Goal: Task Accomplishment & Management: Use online tool/utility

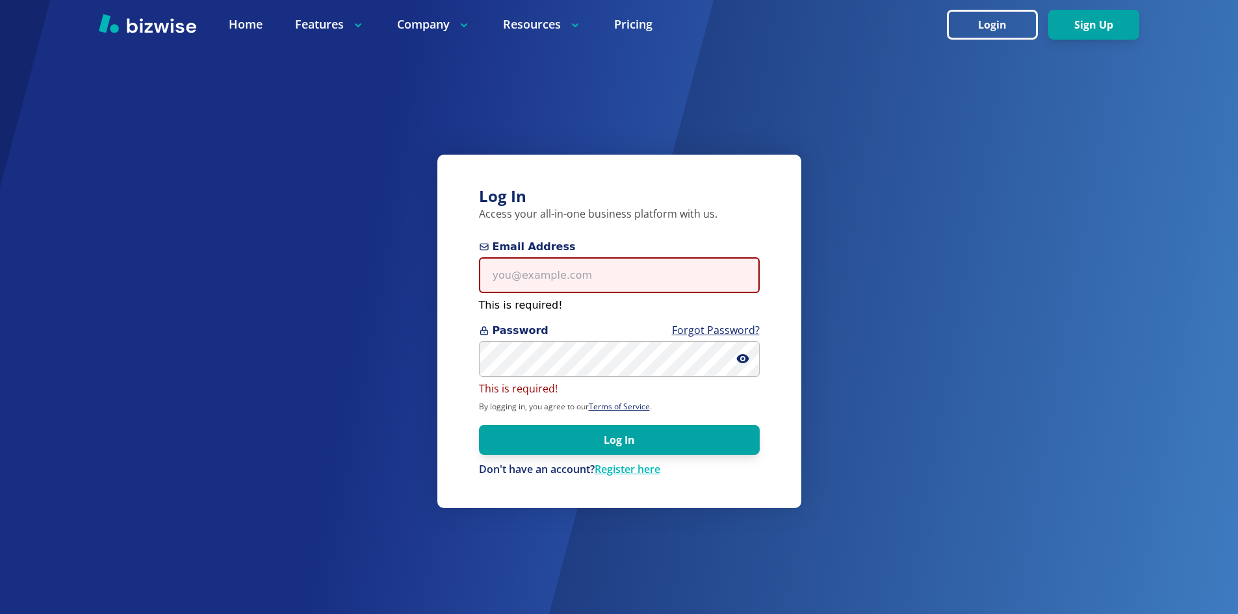
type input "[EMAIL_ADDRESS][DOMAIN_NAME]"
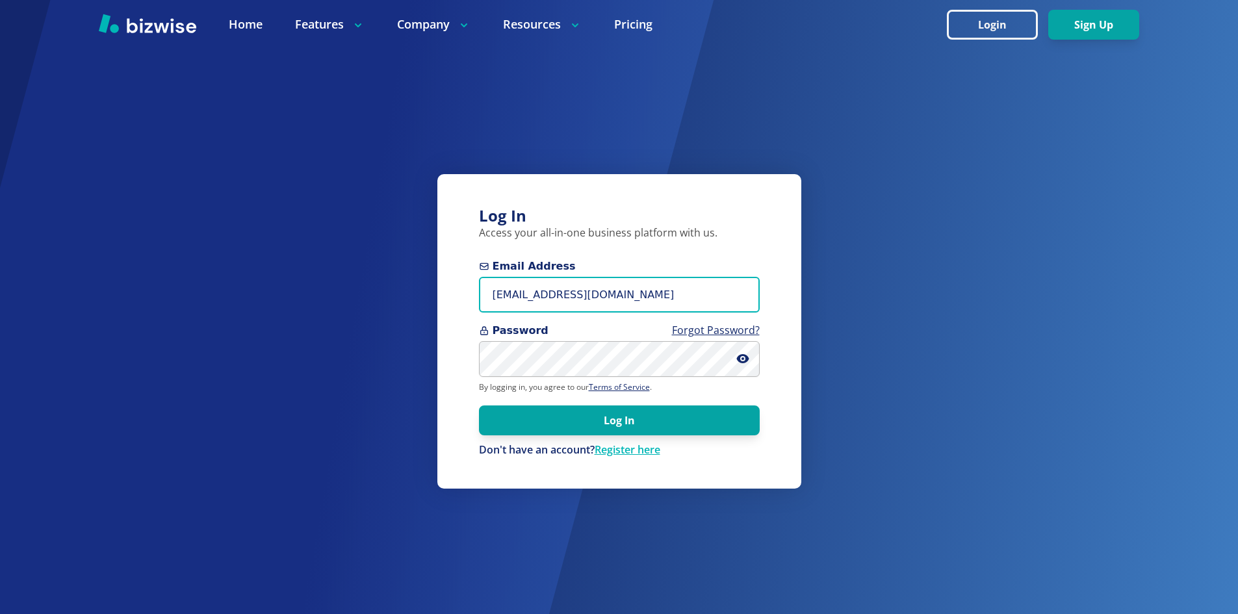
click at [549, 287] on input "[EMAIL_ADDRESS][DOMAIN_NAME]" at bounding box center [619, 295] width 281 height 36
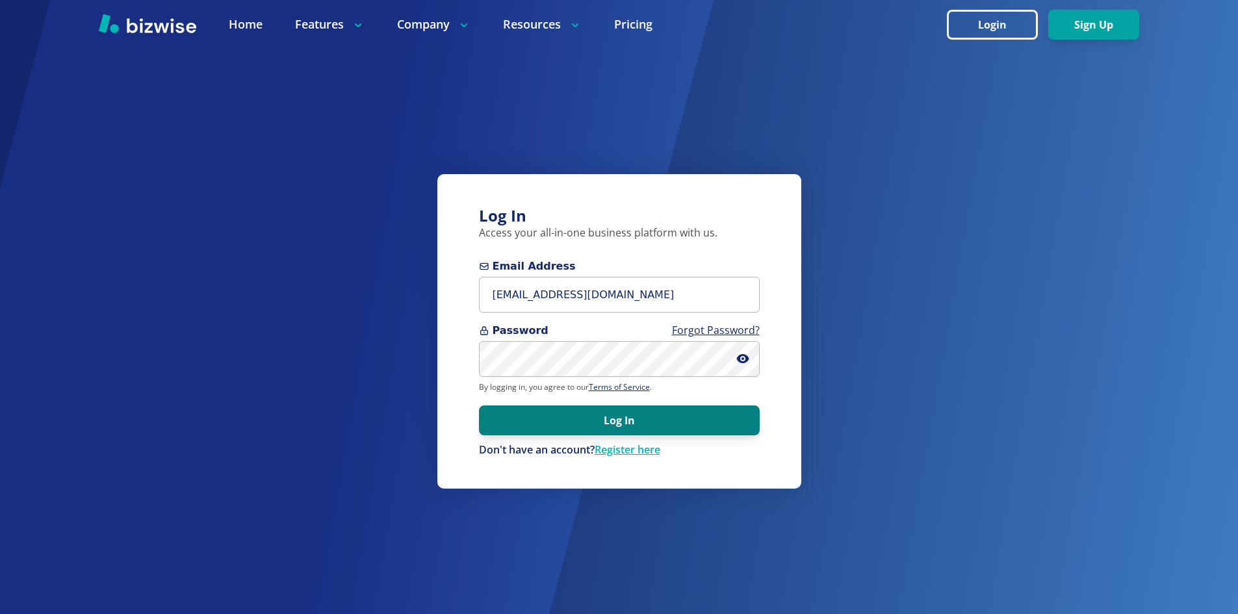
click at [532, 424] on button "Log In" at bounding box center [619, 421] width 281 height 30
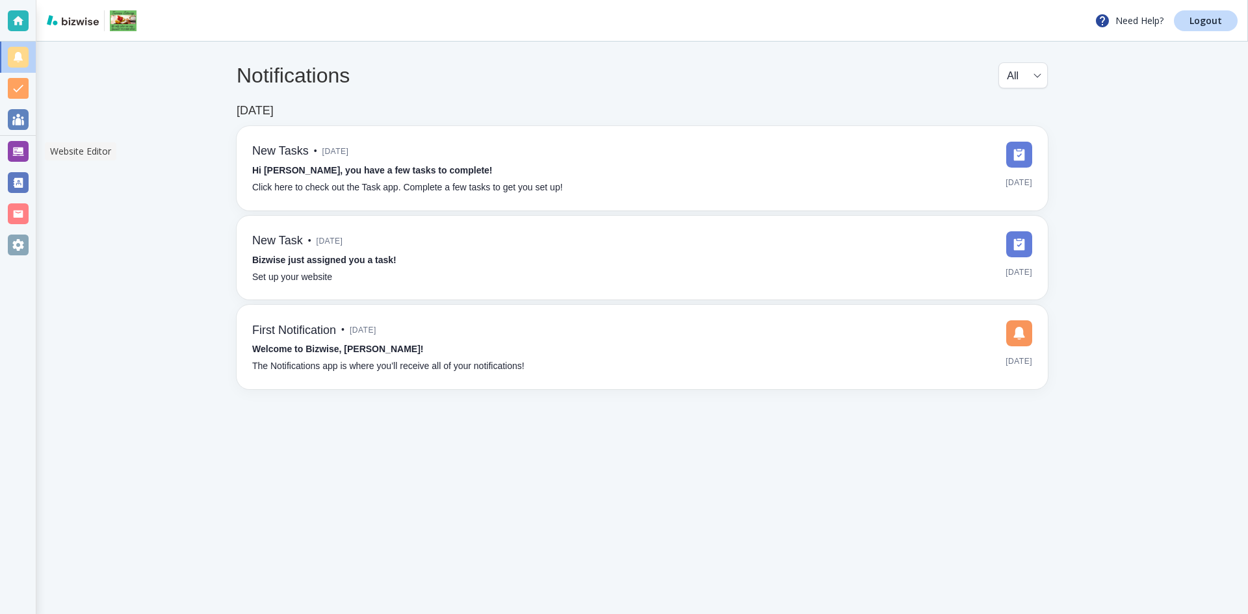
click at [21, 155] on div at bounding box center [18, 151] width 21 height 21
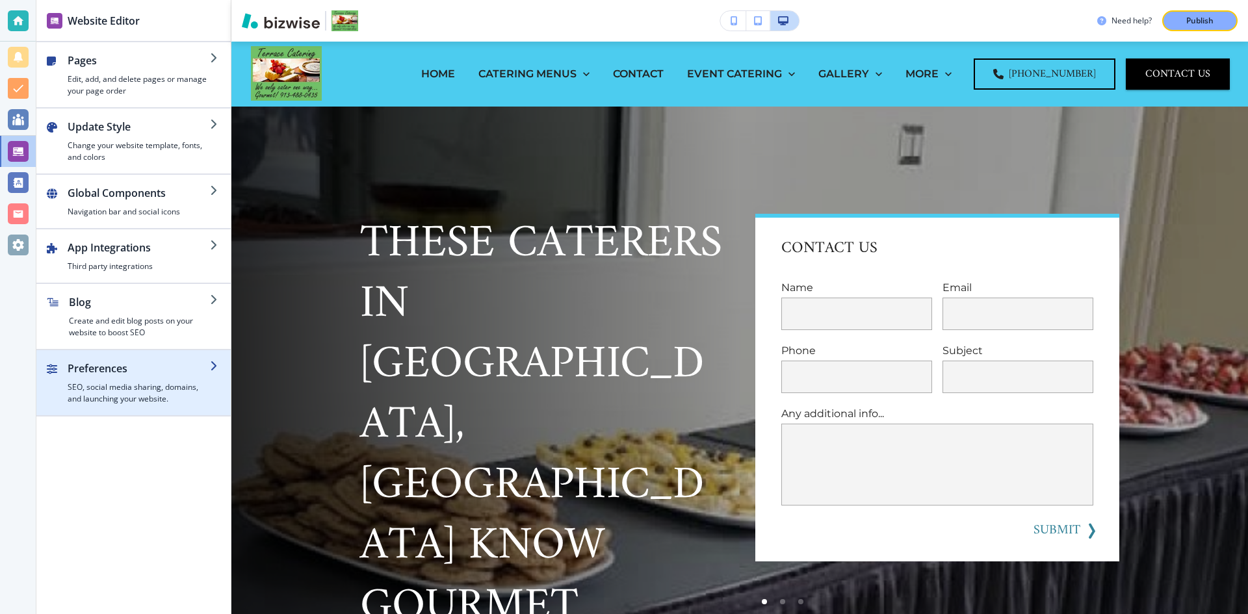
click at [142, 380] on div "button" at bounding box center [139, 378] width 142 height 5
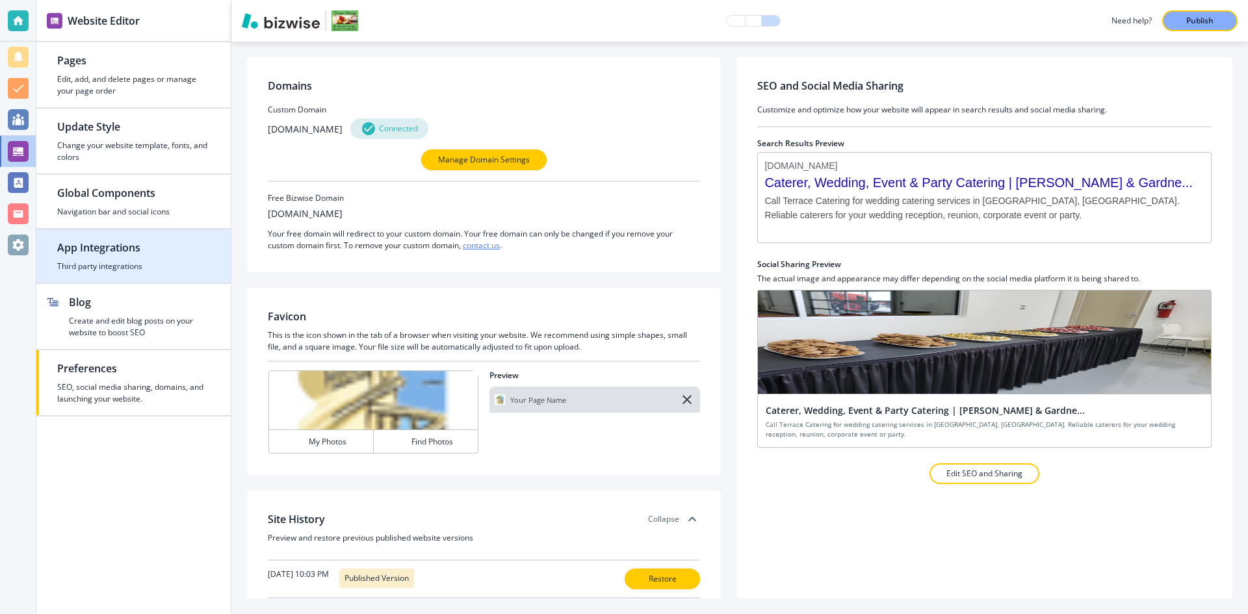
click at [139, 266] on h4 "Third party integrations" at bounding box center [133, 267] width 153 height 12
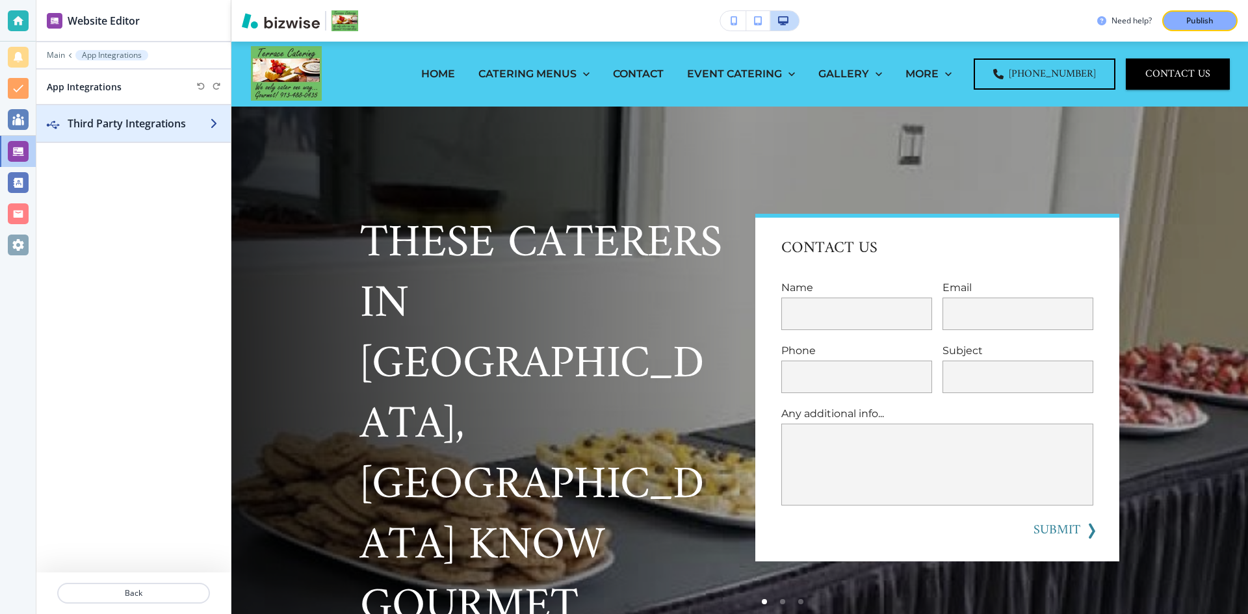
click at [215, 121] on icon "button" at bounding box center [215, 123] width 10 height 10
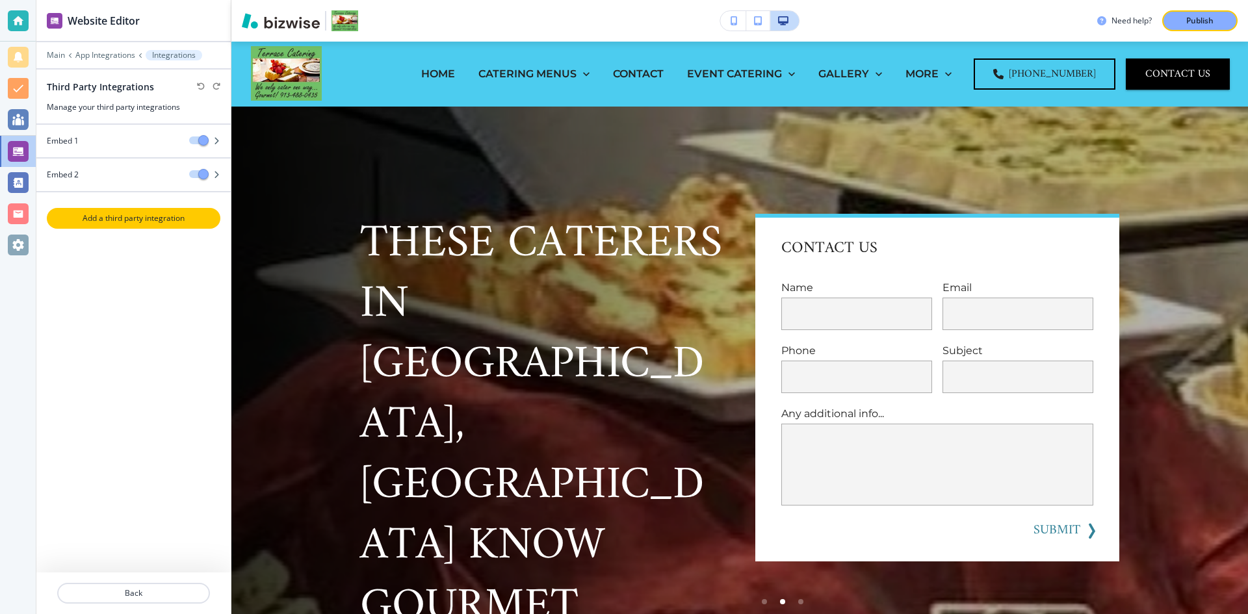
click at [133, 219] on p "Add a third party integration" at bounding box center [133, 219] width 171 height 12
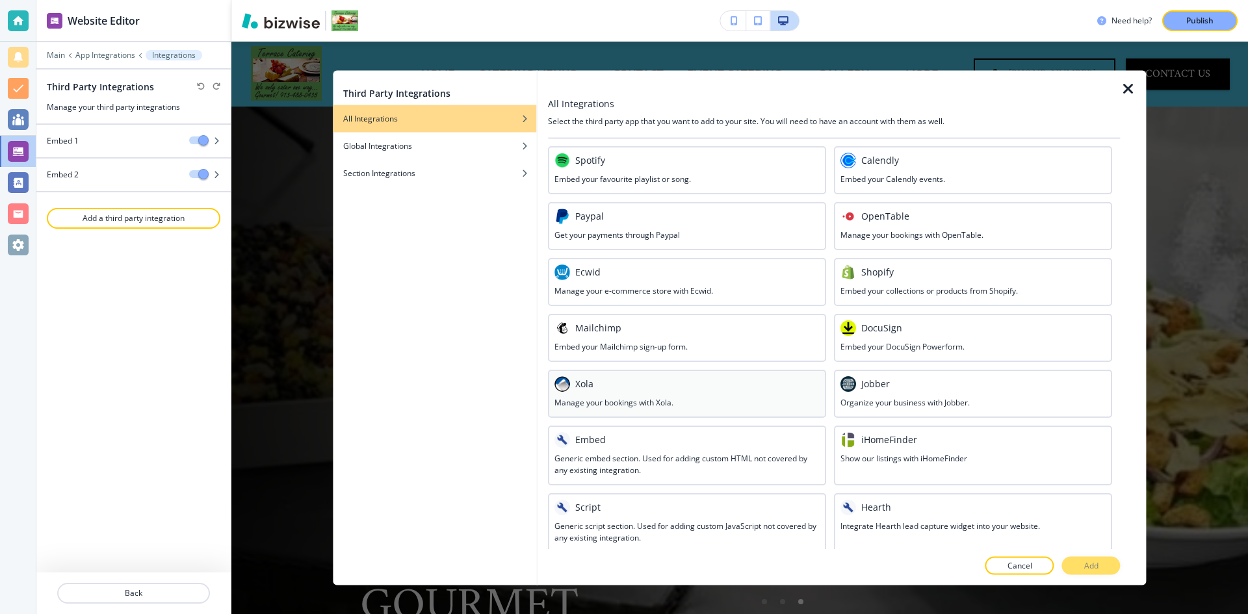
scroll to position [493, 0]
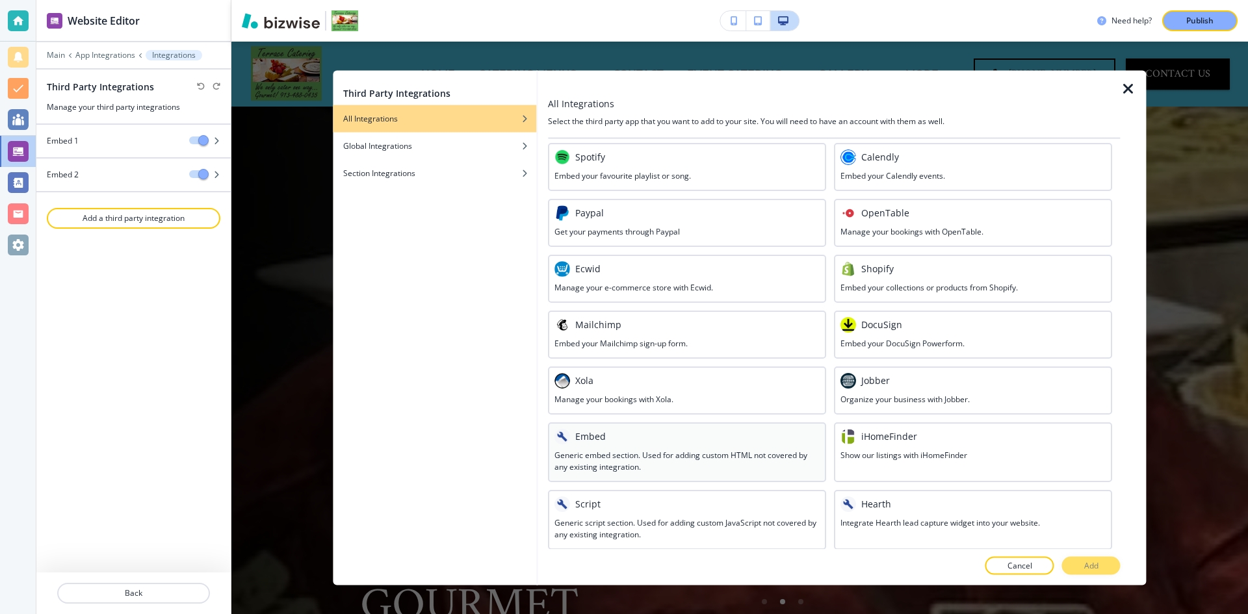
click at [617, 447] on div at bounding box center [686, 446] width 265 height 5
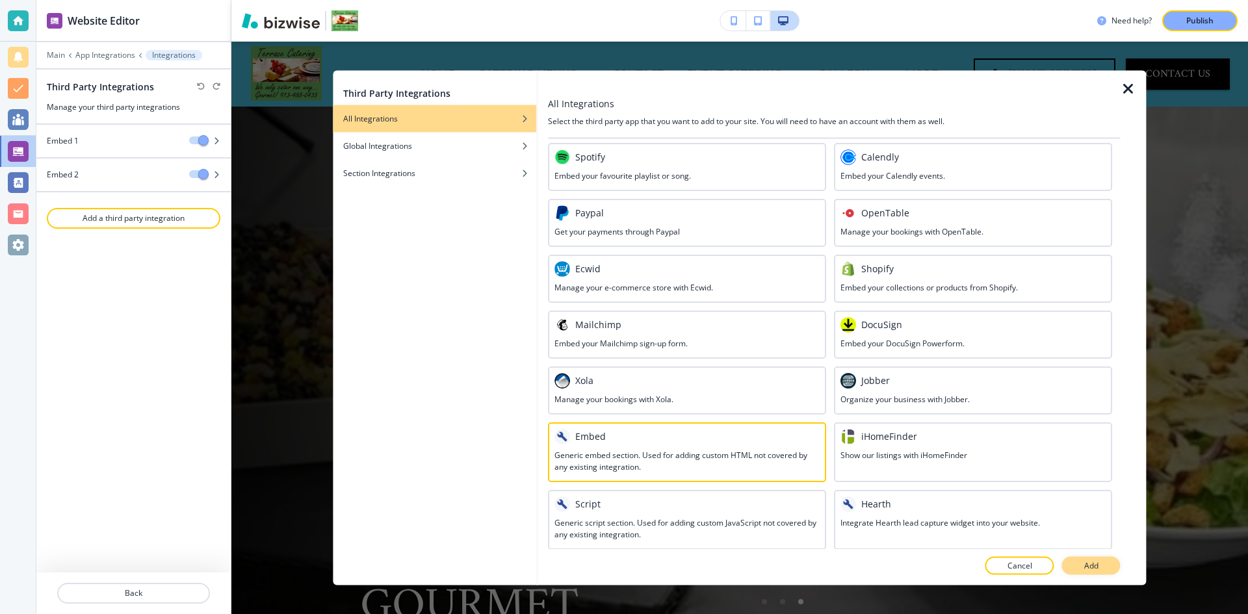
click at [1100, 566] on button "Add" at bounding box center [1091, 566] width 58 height 18
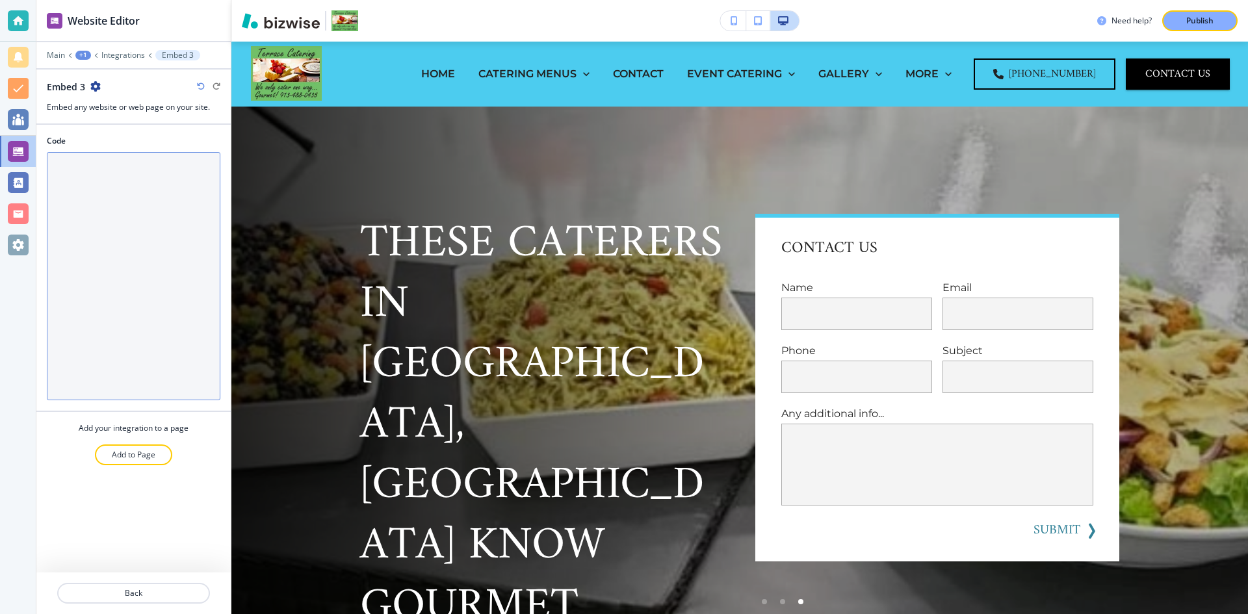
click at [125, 254] on textarea "Code" at bounding box center [134, 276] width 174 height 248
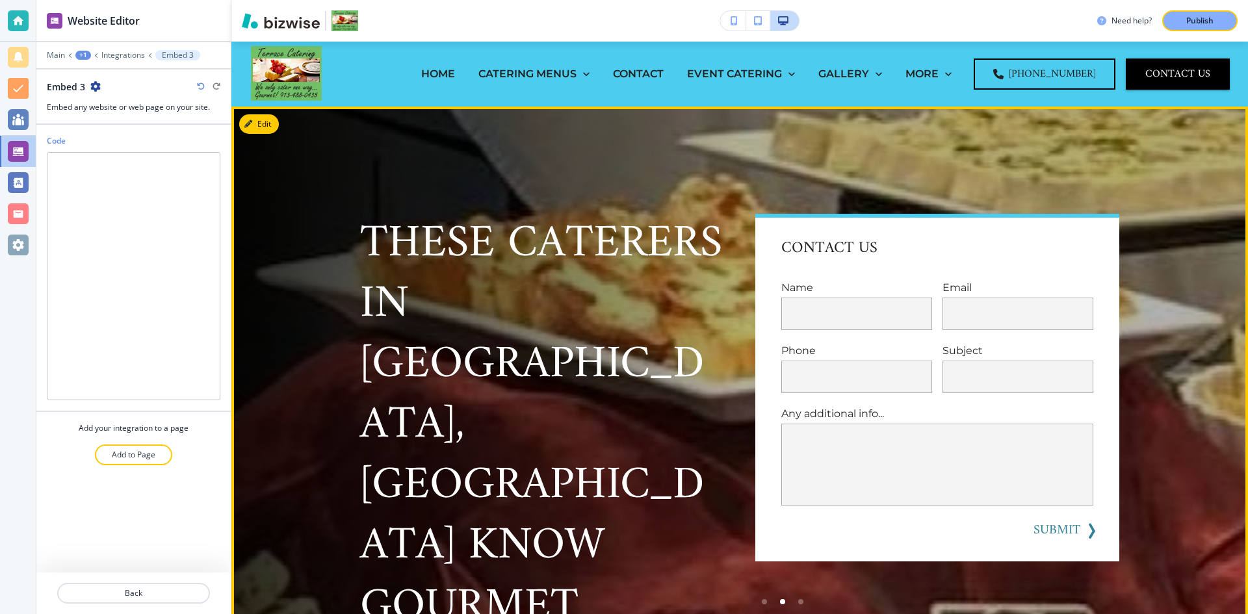
click at [432, 289] on p "These Caterers in [GEOGRAPHIC_DATA], [GEOGRAPHIC_DATA] Know Gourmet" at bounding box center [542, 426] width 364 height 424
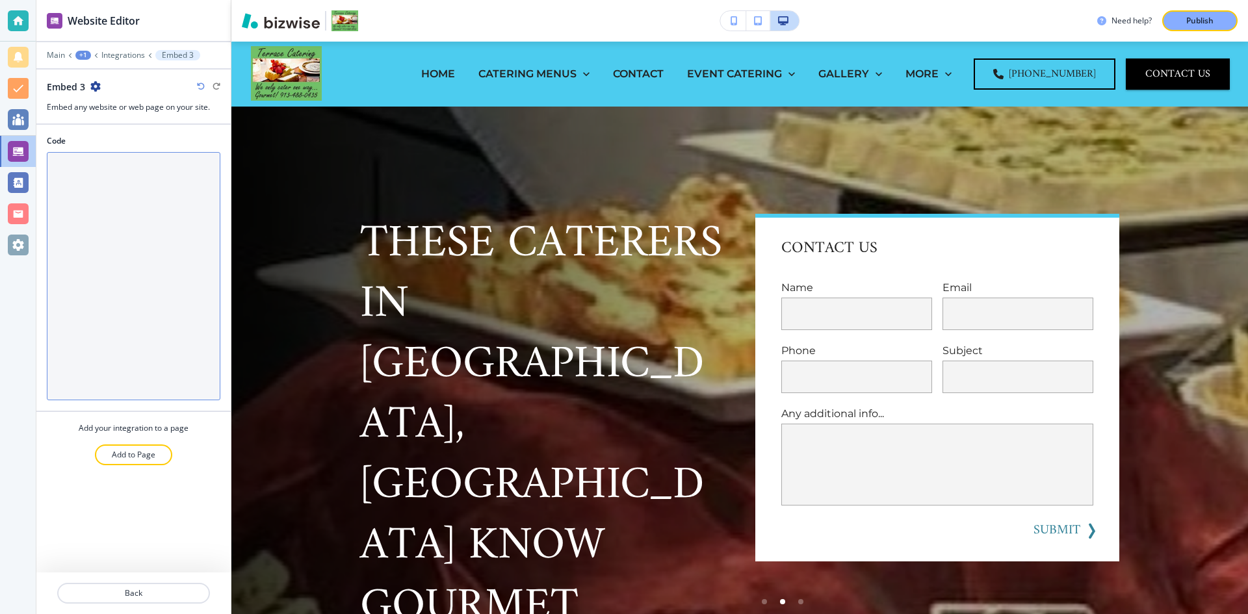
click at [141, 272] on textarea "Code" at bounding box center [134, 276] width 174 height 248
click at [108, 242] on textarea "Code" at bounding box center [134, 276] width 174 height 248
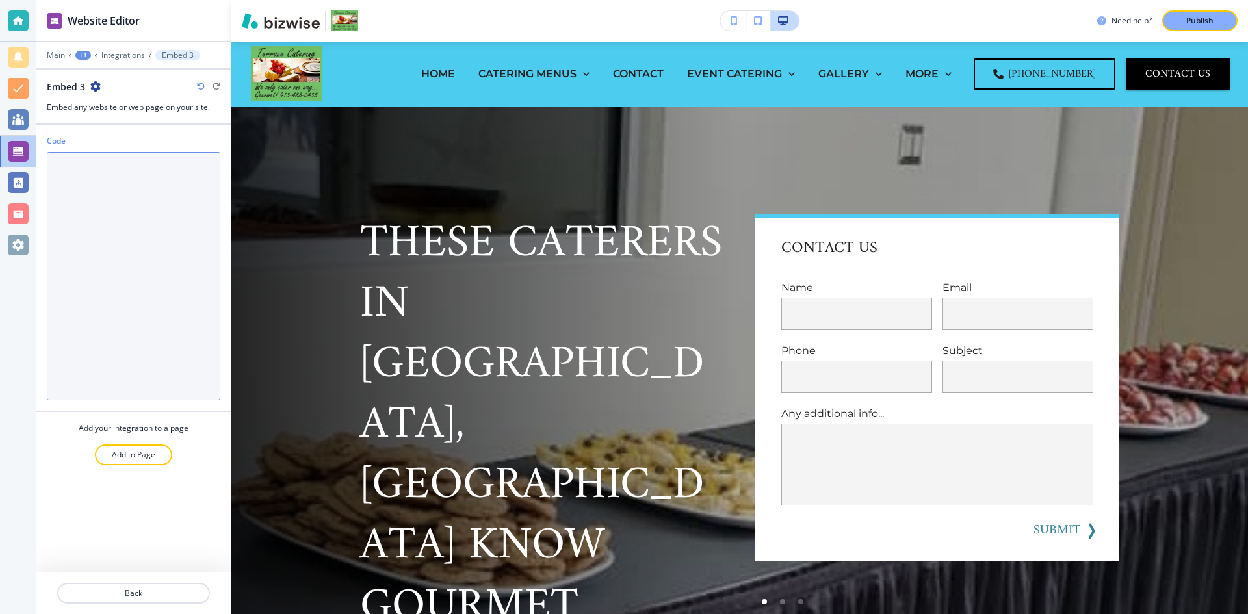
paste textarea "<!-- Google tag (gtag.js) --> <script async src="[URL][DOMAIN_NAME]"></script> …"
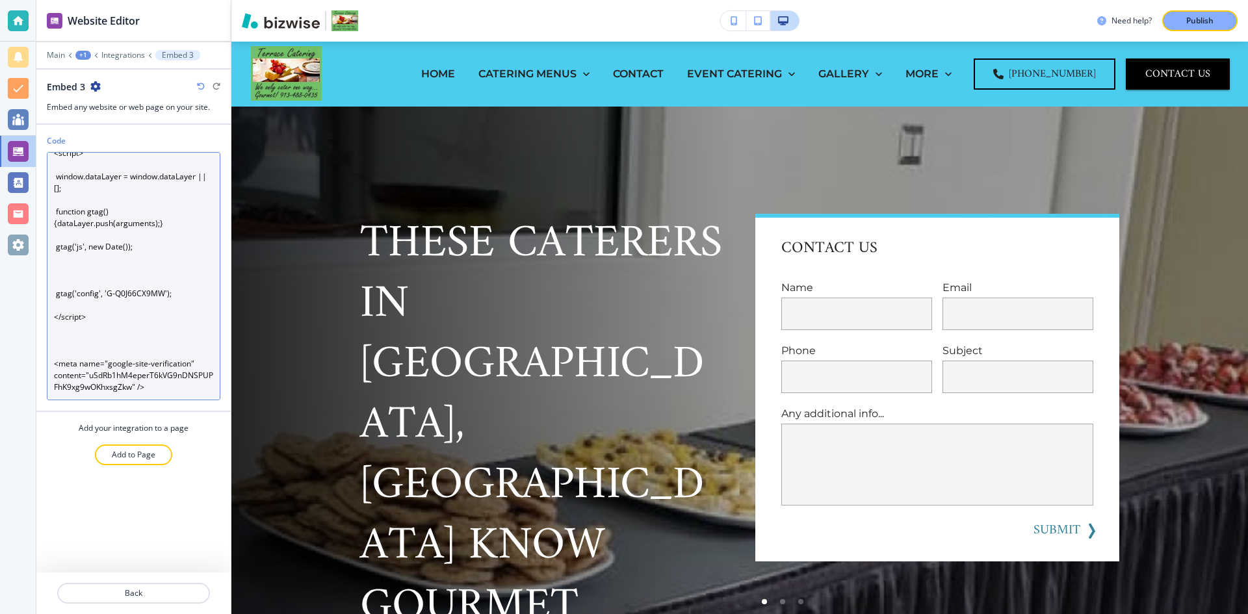
scroll to position [82, 0]
click at [165, 391] on textarea "<!-- Google tag (gtag.js) --> <script async src="[URL][DOMAIN_NAME]"></script> …" at bounding box center [134, 276] width 174 height 248
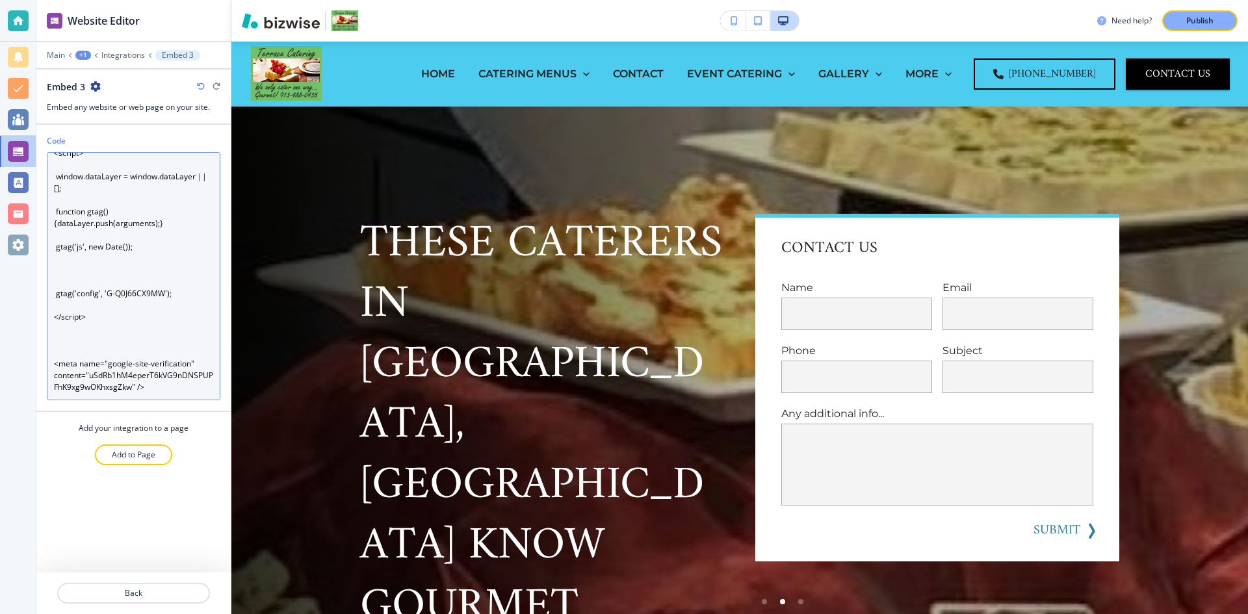
paste textarea "<meta name="geo.region" content="US-KS" /> <meta name="geo.placename" content="…"
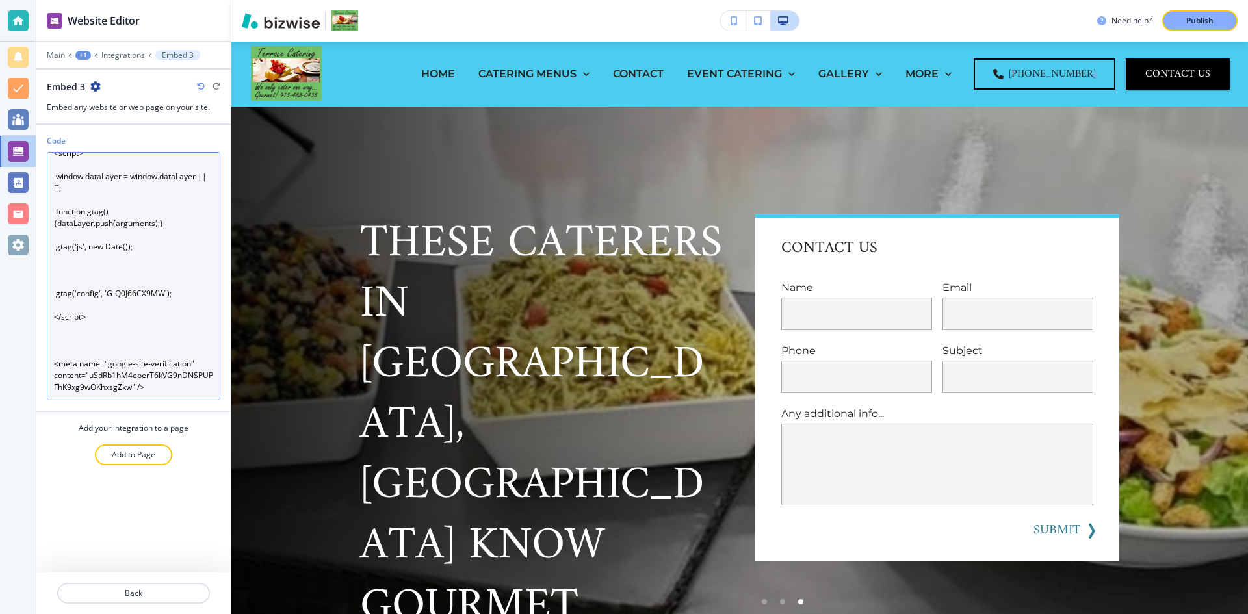
click at [100, 352] on textarea "<!-- Google tag (gtag.js) --> <script async src="[URL][DOMAIN_NAME]"></script> …" at bounding box center [134, 276] width 174 height 248
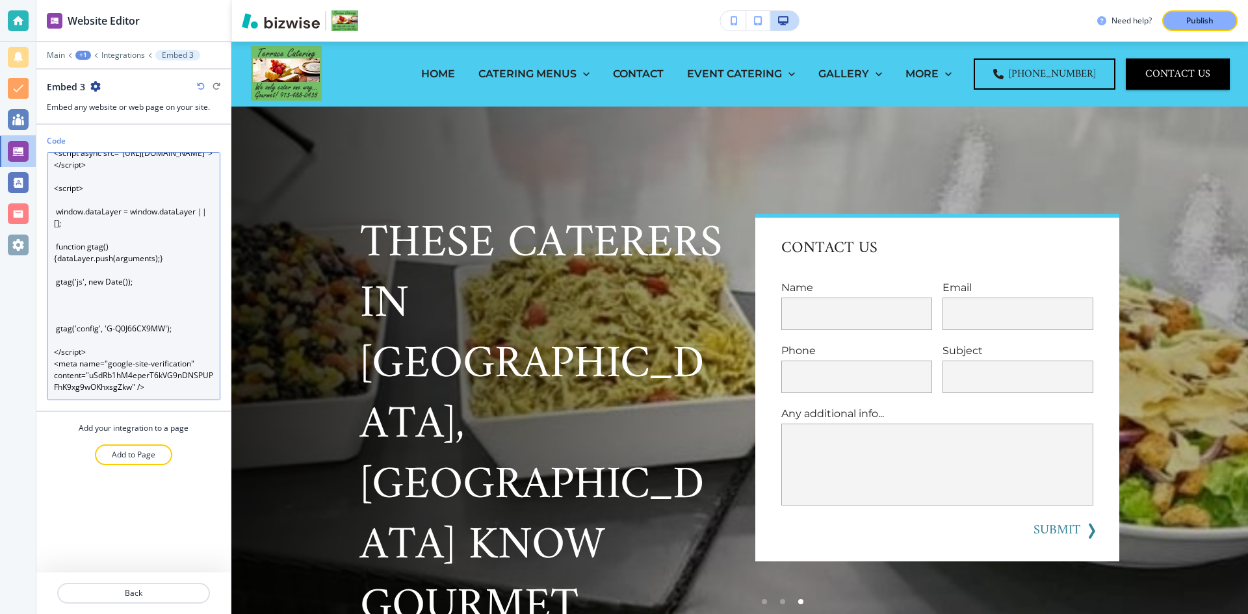
scroll to position [47, 0]
click at [77, 343] on textarea "<!-- Google tag (gtag.js) --> <script async src="[URL][DOMAIN_NAME]"></script> …" at bounding box center [134, 276] width 174 height 248
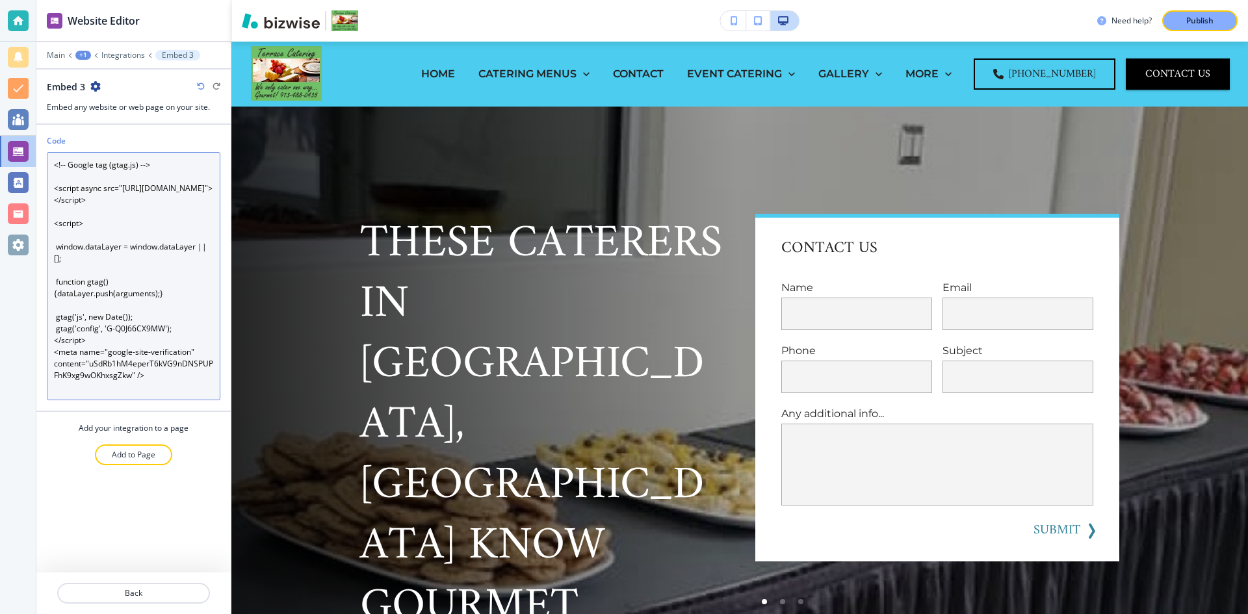
scroll to position [0, 0]
click at [67, 275] on textarea "<!-- Google tag (gtag.js) --> <script async src="[URL][DOMAIN_NAME]"></script> …" at bounding box center [134, 276] width 174 height 248
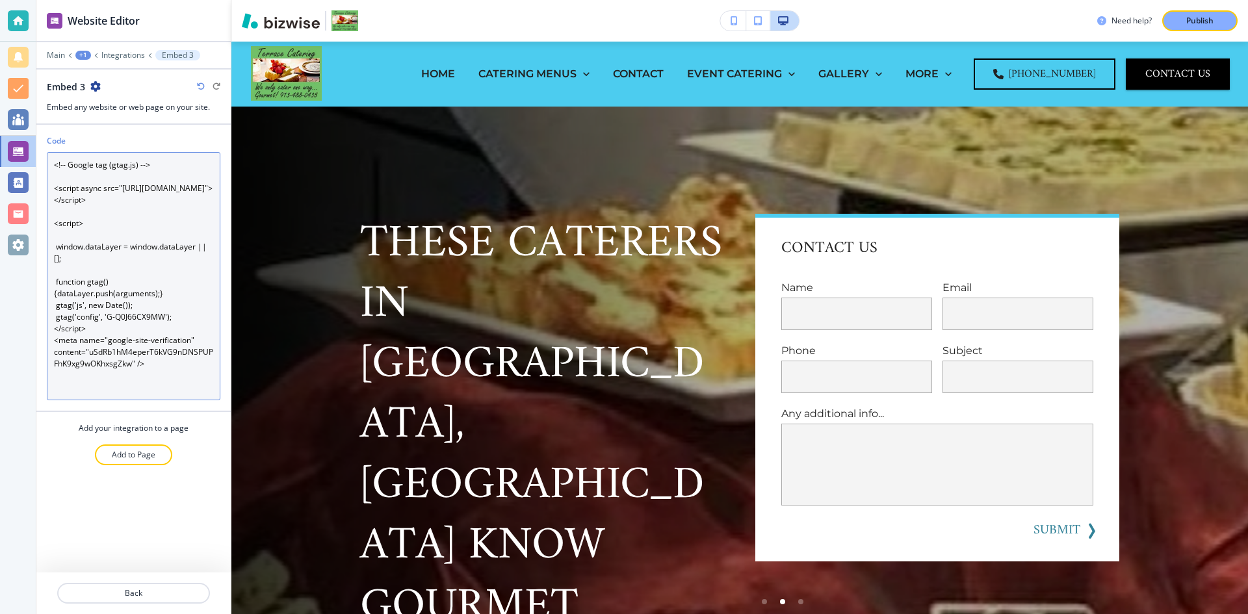
click at [63, 285] on textarea "<!-- Google tag (gtag.js) --> <script async src="[URL][DOMAIN_NAME]"></script> …" at bounding box center [134, 276] width 174 height 248
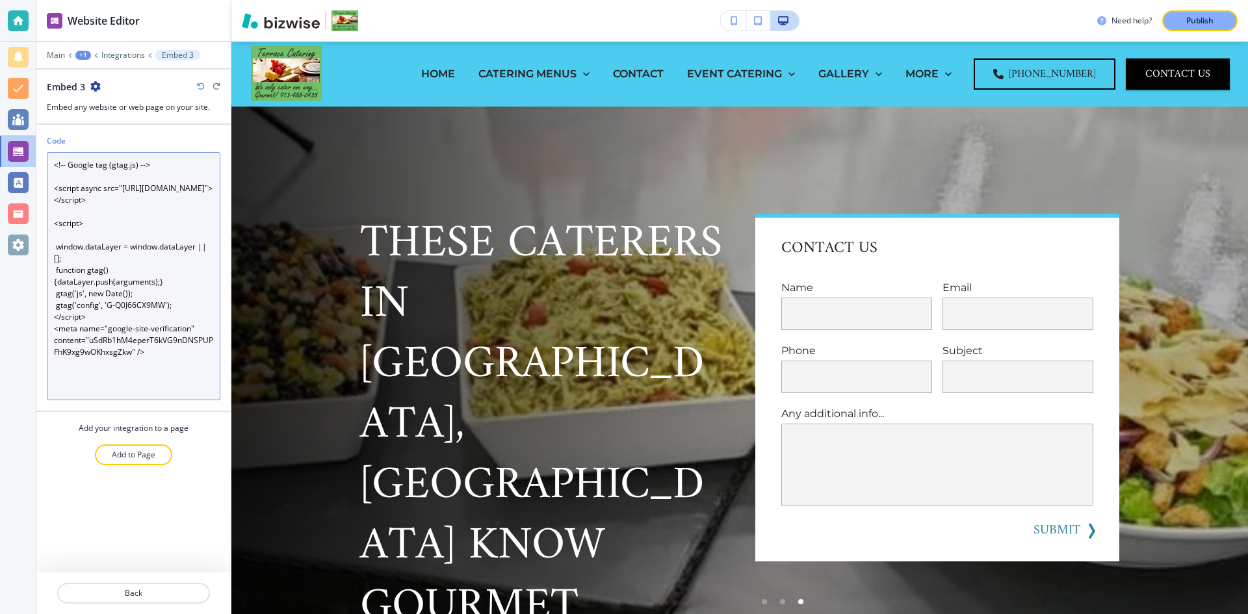
click at [90, 391] on textarea "<!-- Google tag (gtag.js) --> <script async src="[URL][DOMAIN_NAME]"></script> …" at bounding box center [134, 276] width 174 height 248
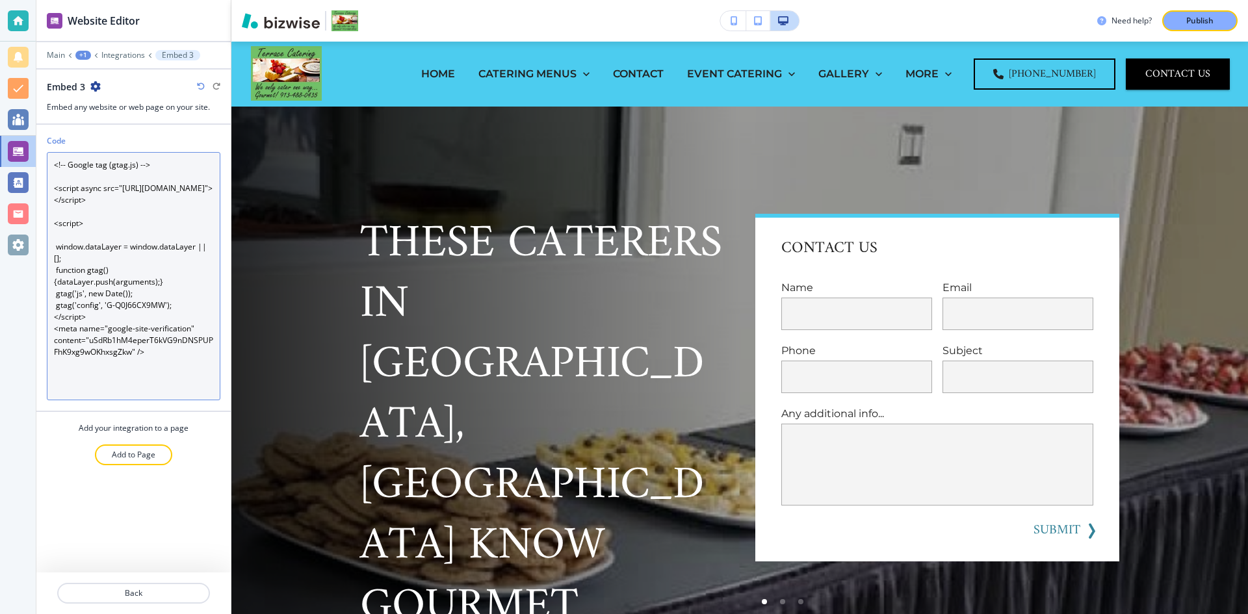
click at [174, 369] on textarea "<!-- Google tag (gtag.js) --> <script async src="[URL][DOMAIN_NAME]"></script> …" at bounding box center [134, 276] width 174 height 248
click at [73, 179] on textarea "<!-- Google tag (gtag.js) --> <script async src="[URL][DOMAIN_NAME]"></script> …" at bounding box center [134, 276] width 174 height 248
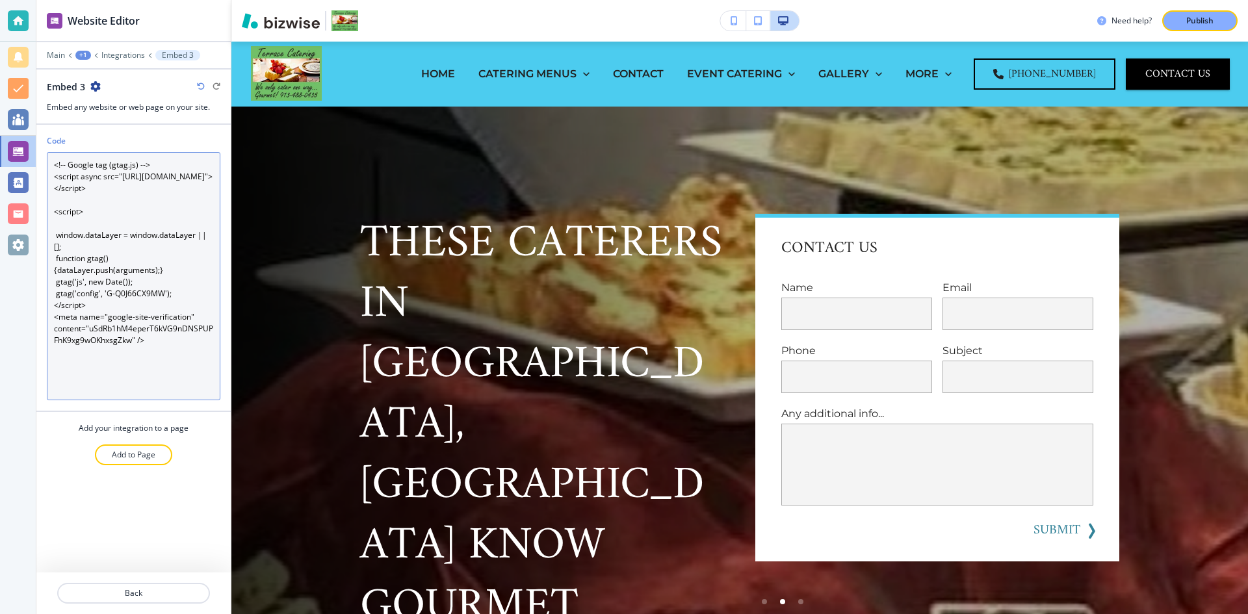
click at [58, 233] on textarea "<!-- Google tag (gtag.js) --> <script async src="[URL][DOMAIN_NAME]"></script> …" at bounding box center [134, 276] width 174 height 248
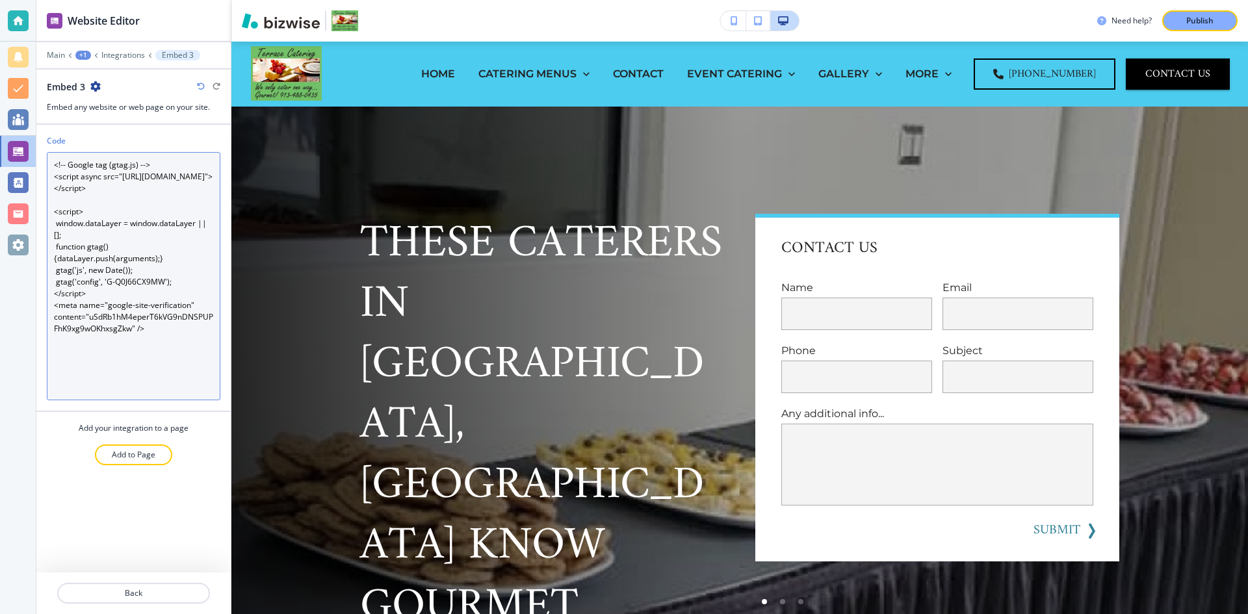
type textarea "<!-- Google tag (gtag.js) --> <script async src="[URL][DOMAIN_NAME]"></script> …"
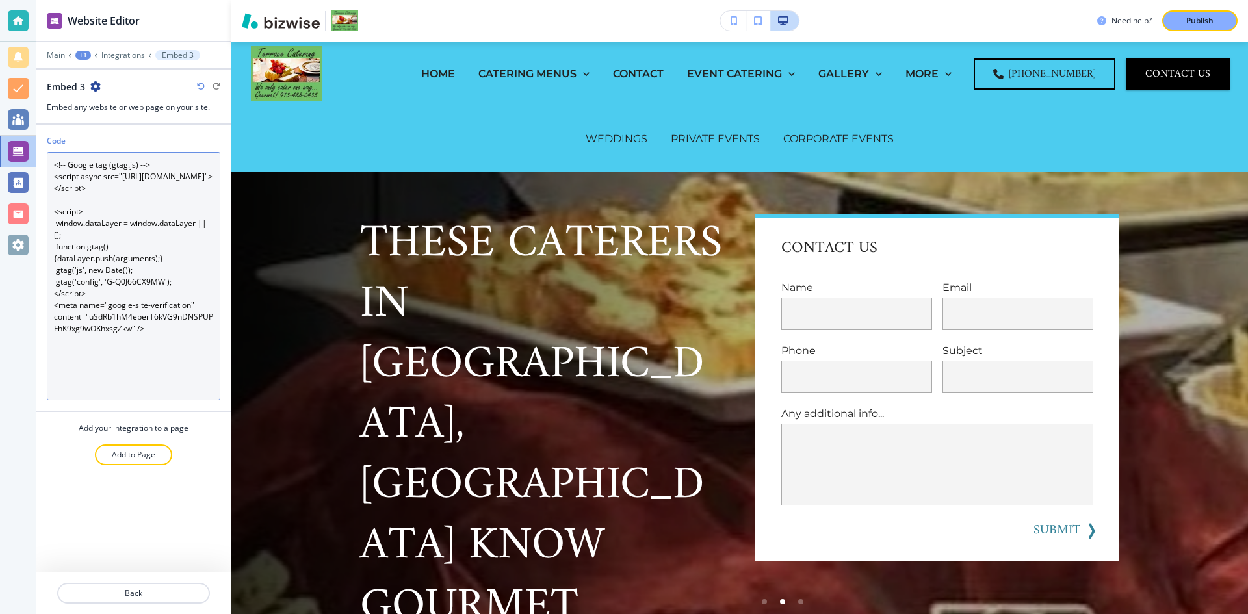
click at [157, 316] on textarea "<!-- Google tag (gtag.js) --> <script async src="[URL][DOMAIN_NAME]"></script> …" at bounding box center [134, 276] width 174 height 248
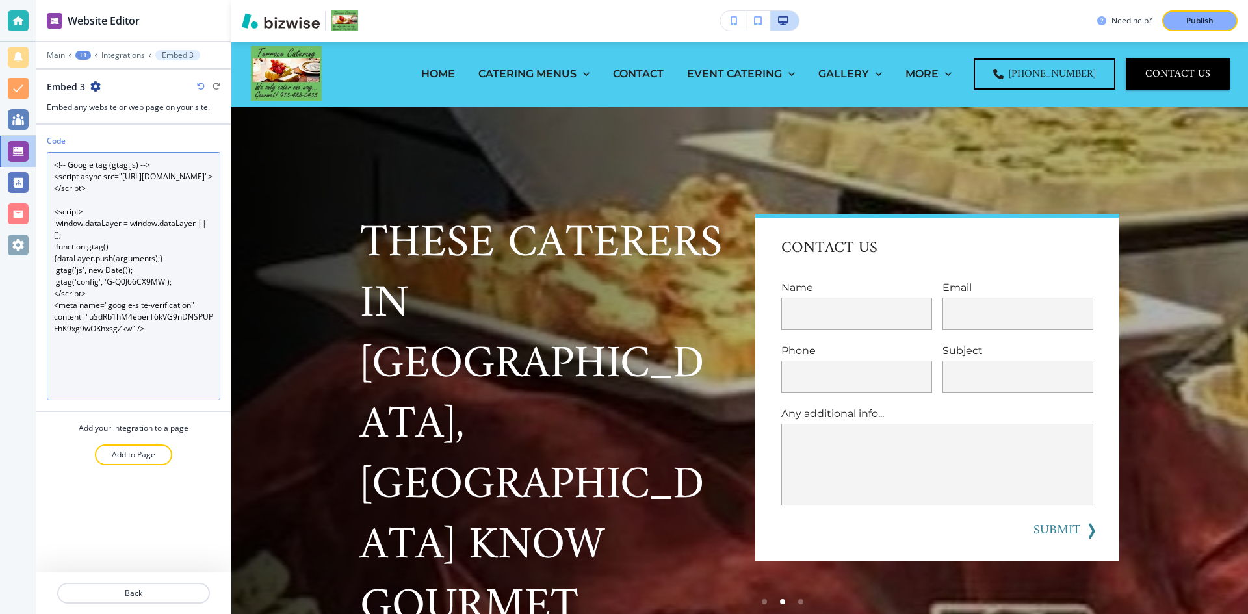
click at [136, 265] on textarea "<!-- Google tag (gtag.js) --> <script async src="[URL][DOMAIN_NAME]"></script> …" at bounding box center [134, 276] width 174 height 248
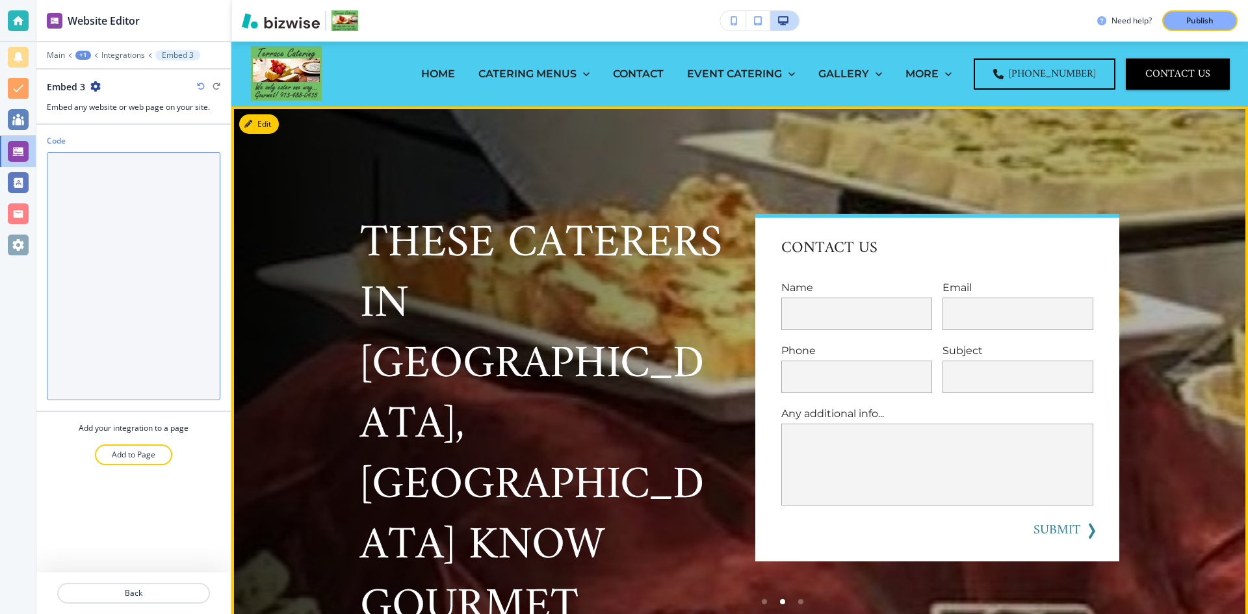
paste textarea "<script type="application/ld+json"> { "@context": "[URL][DOMAIN_NAME]", "@type"…"
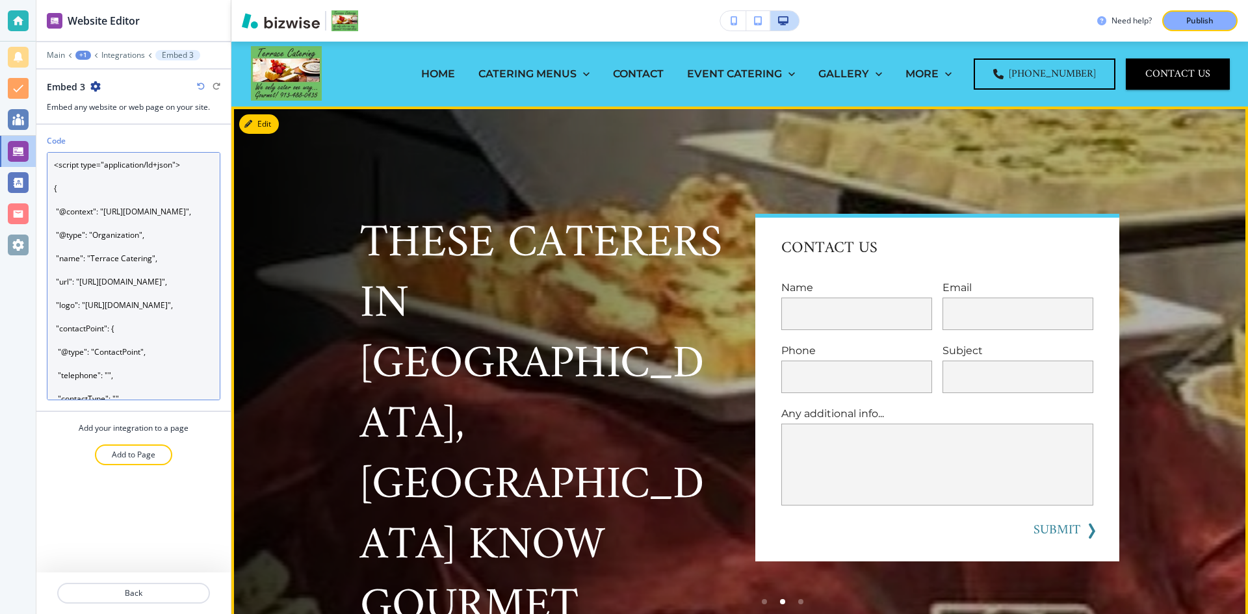
scroll to position [239, 0]
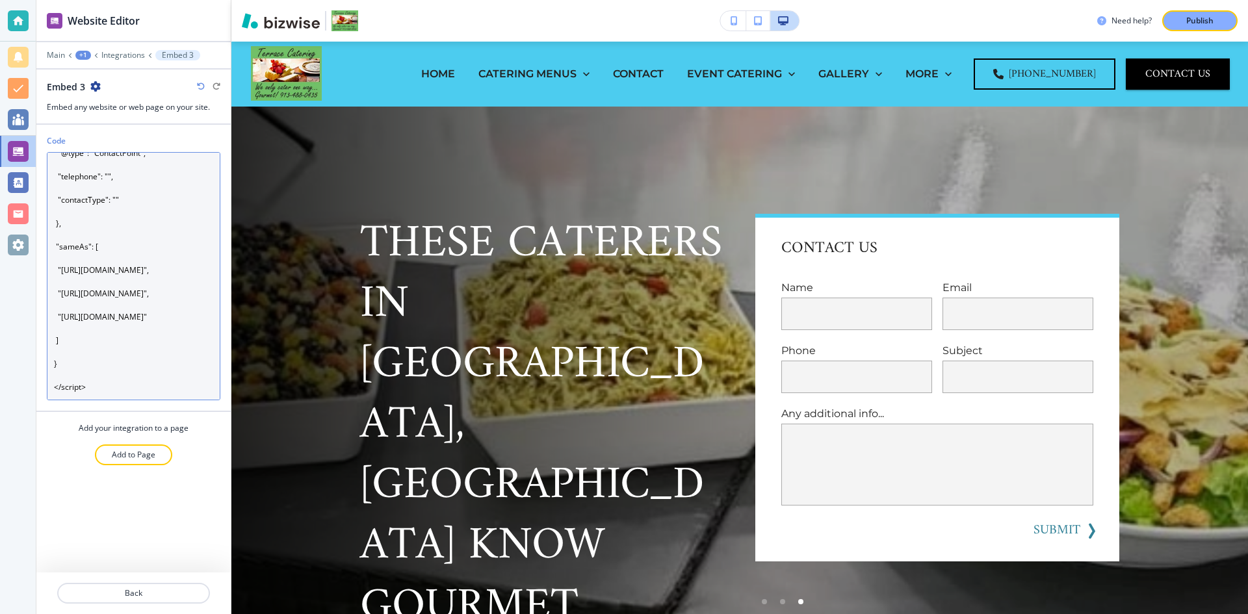
click at [69, 382] on textarea "<script type="application/ld+json"> { "@context": "[URL][DOMAIN_NAME]", "@type"…" at bounding box center [134, 276] width 174 height 248
click at [60, 368] on textarea "<script type="application/ld+json"> { "@context": "[URL][DOMAIN_NAME]", "@type"…" at bounding box center [134, 276] width 174 height 248
click at [65, 351] on textarea "<script type="application/ld+json"> { "@context": "[URL][DOMAIN_NAME]", "@type"…" at bounding box center [134, 276] width 174 height 248
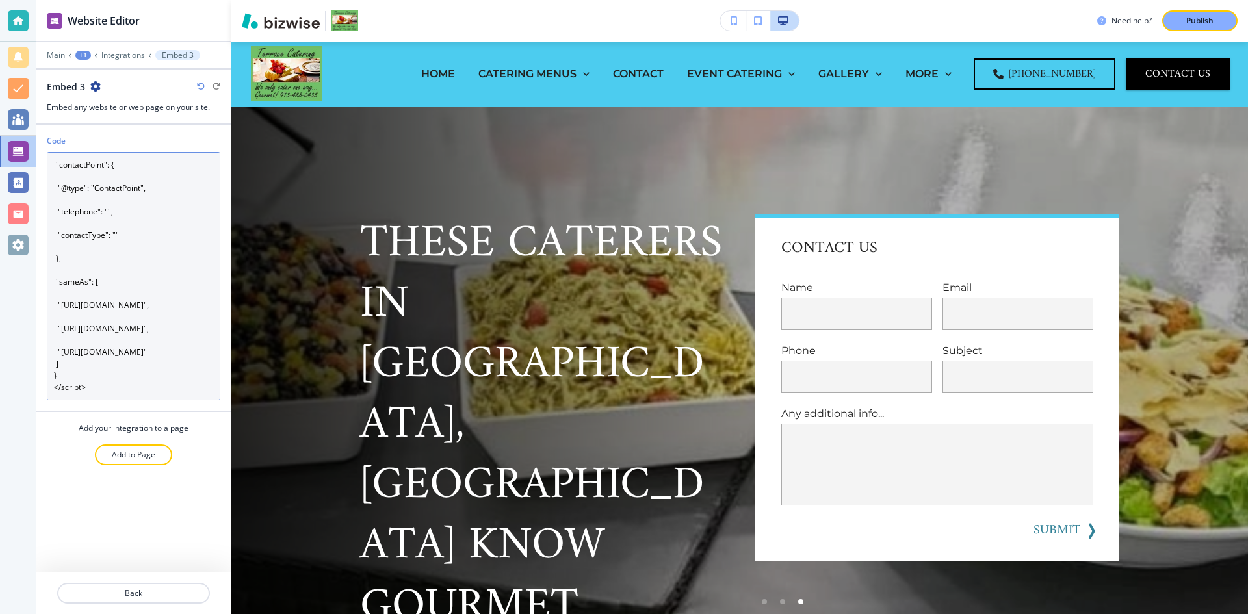
click at [66, 337] on textarea "<script type="application/ld+json"> { "@context": "[URL][DOMAIN_NAME]", "@type"…" at bounding box center [134, 276] width 174 height 248
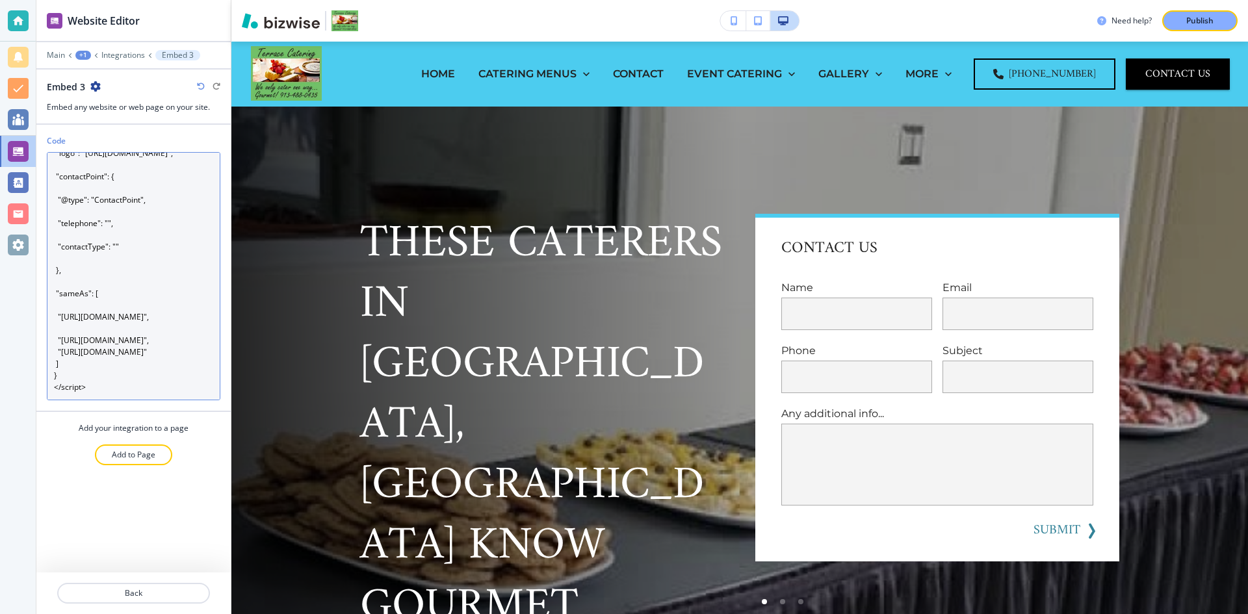
scroll to position [199, 0]
click at [79, 326] on textarea "<script type="application/ld+json"> { "@context": "[URL][DOMAIN_NAME]", "@type"…" at bounding box center [134, 276] width 174 height 248
click at [61, 304] on textarea "<script type="application/ld+json"> { "@context": "[URL][DOMAIN_NAME]", "@type"…" at bounding box center [134, 276] width 174 height 248
click at [64, 294] on textarea "<script type="application/ld+json"> { "@context": "[URL][DOMAIN_NAME]", "@type"…" at bounding box center [134, 276] width 174 height 248
click at [61, 278] on textarea "<script type="application/ld+json"> { "@context": "[URL][DOMAIN_NAME]", "@type"…" at bounding box center [134, 276] width 174 height 248
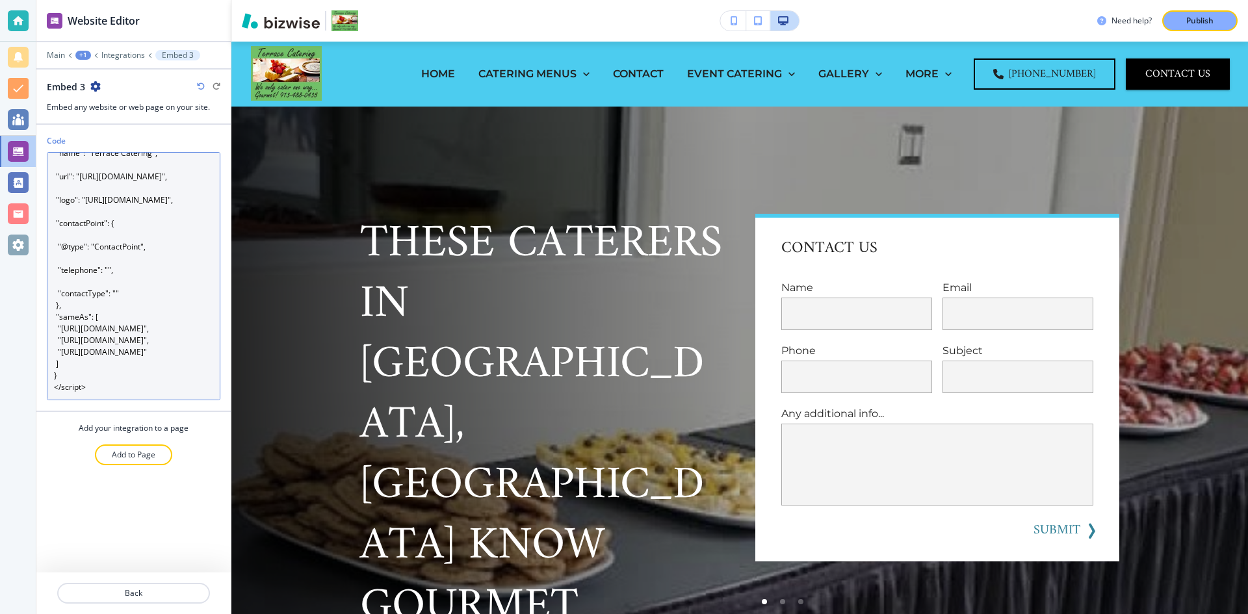
click at [58, 268] on textarea "<script type="application/ld+json"> { "@context": "[URL][DOMAIN_NAME]", "@type"…" at bounding box center [134, 276] width 174 height 248
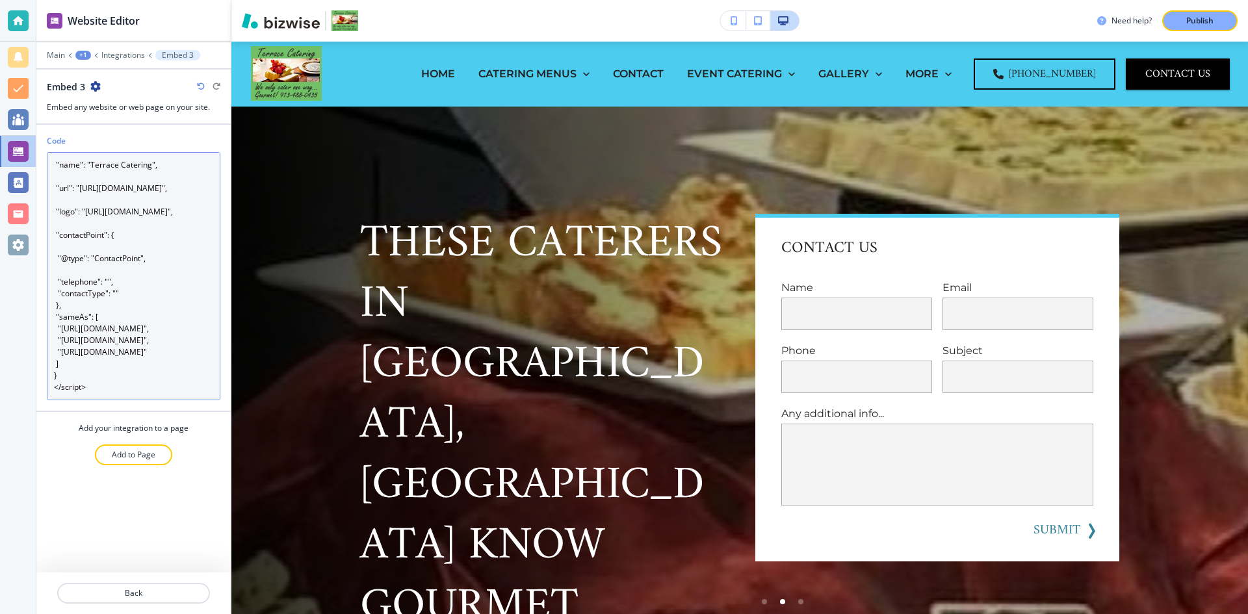
click at [59, 251] on textarea "<script type="application/ld+json"> { "@context": "[URL][DOMAIN_NAME]", "@type"…" at bounding box center [134, 276] width 174 height 248
click at [60, 257] on textarea "<script type="application/ld+json"> { "@context": "[URL][DOMAIN_NAME]", "@type"…" at bounding box center [134, 276] width 174 height 248
click at [61, 244] on textarea "<script type="application/ld+json"> { "@context": "[URL][DOMAIN_NAME]", "@type"…" at bounding box center [134, 276] width 174 height 248
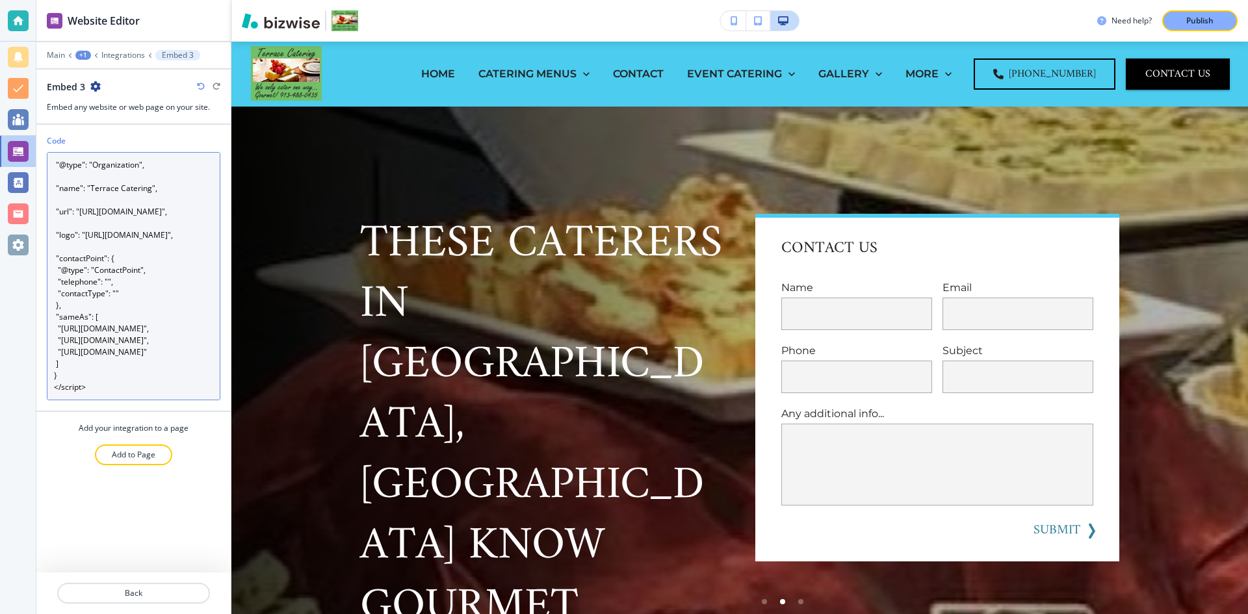
click at [62, 232] on textarea "<script type="application/ld+json"> { "@context": "[URL][DOMAIN_NAME]", "@type"…" at bounding box center [134, 276] width 174 height 248
click at [61, 201] on textarea "<script type="application/ld+json"> { "@context": "[URL][DOMAIN_NAME]", "@type"…" at bounding box center [134, 276] width 174 height 248
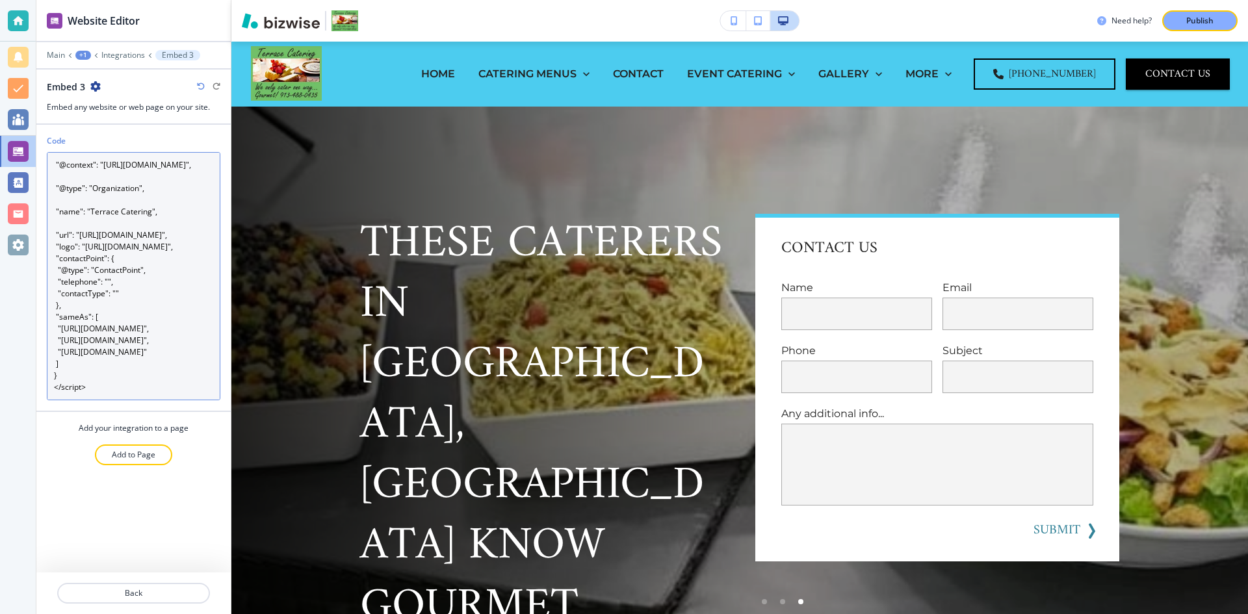
click at [57, 165] on textarea "<script type="application/ld+json"> { "@context": "[URL][DOMAIN_NAME]", "@type"…" at bounding box center [134, 276] width 174 height 248
click at [57, 175] on textarea "<script type="application/ld+json"> { "@context": "[URL][DOMAIN_NAME]", "@type"…" at bounding box center [134, 276] width 174 height 248
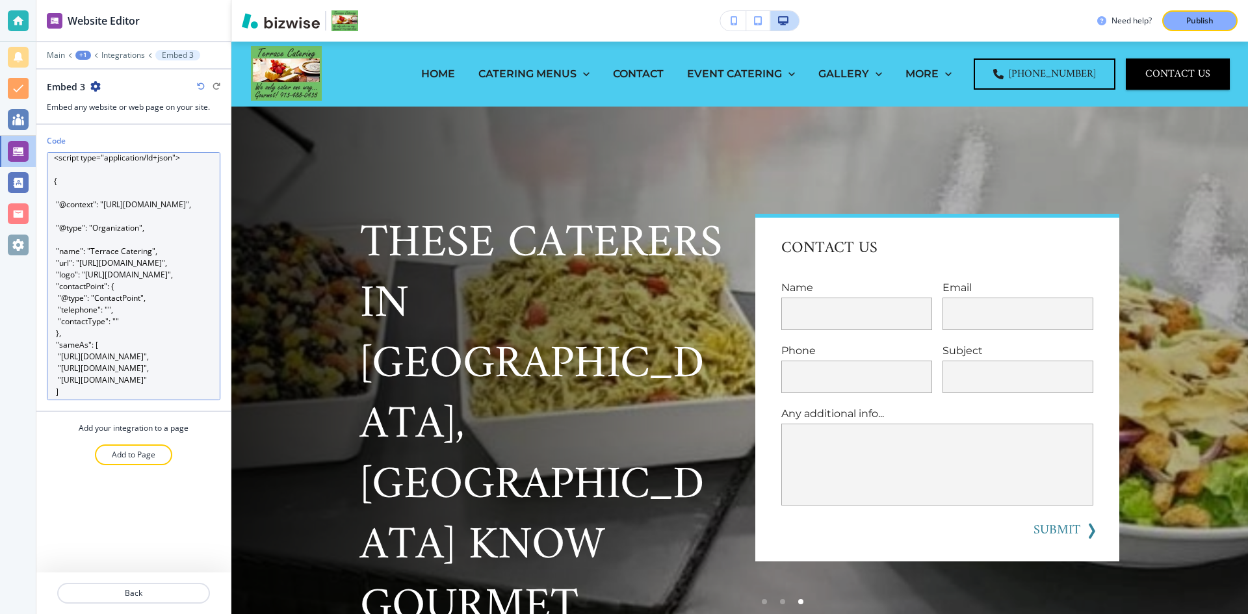
scroll to position [0, 0]
click at [59, 244] on textarea "<script type="application/ld+json"> { "@context": "[URL][DOMAIN_NAME]", "@type"…" at bounding box center [134, 276] width 174 height 248
click at [58, 219] on textarea "<script type="application/ld+json"> { "@context": "[URL][DOMAIN_NAME]", "@type"…" at bounding box center [134, 276] width 174 height 248
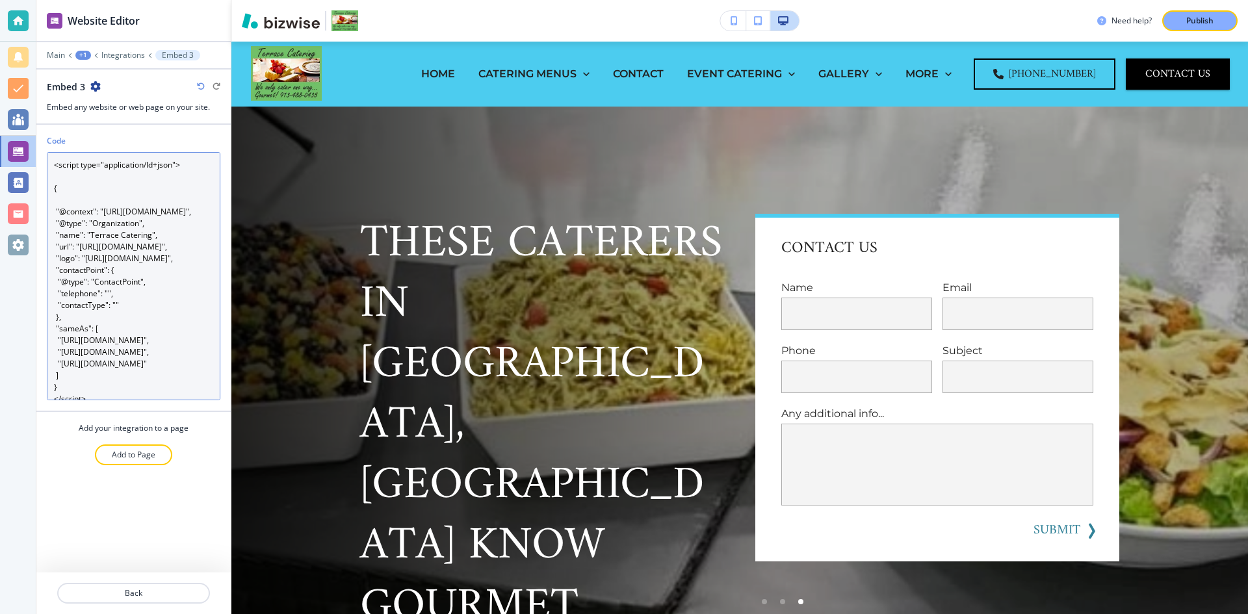
click at [56, 199] on textarea "<script type="application/ld+json"> { "@context": "[URL][DOMAIN_NAME]", "@type"…" at bounding box center [134, 276] width 174 height 248
click at [55, 173] on textarea "<script type="application/ld+json"> { "@context": "[URL][DOMAIN_NAME]", "@type"…" at bounding box center [134, 276] width 174 height 248
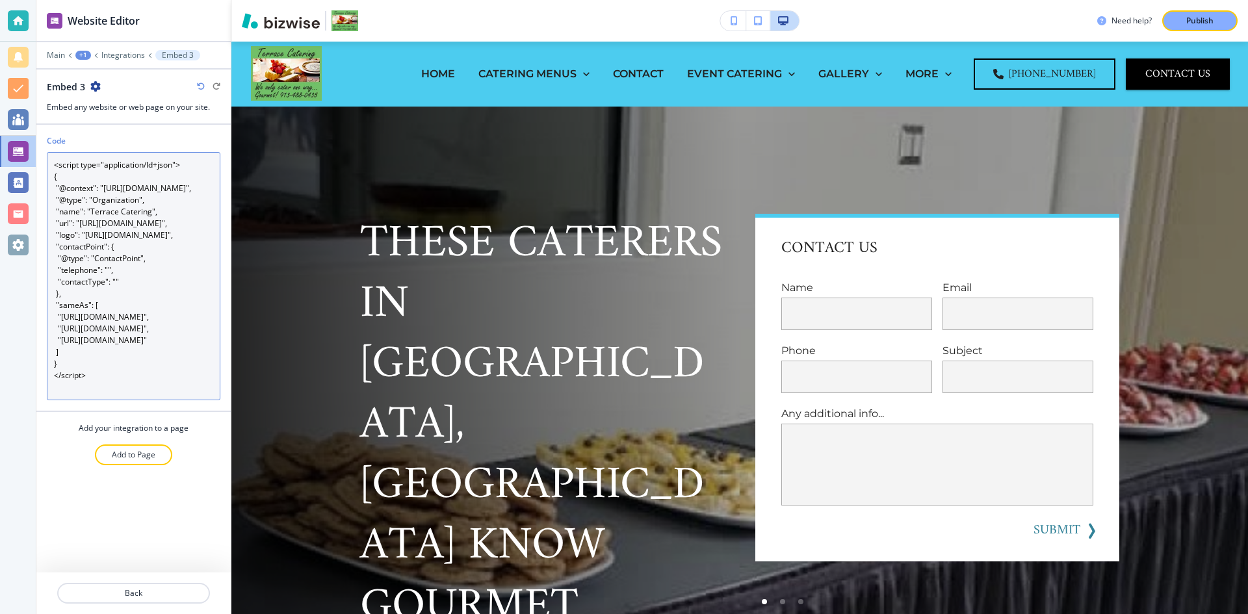
scroll to position [35, 0]
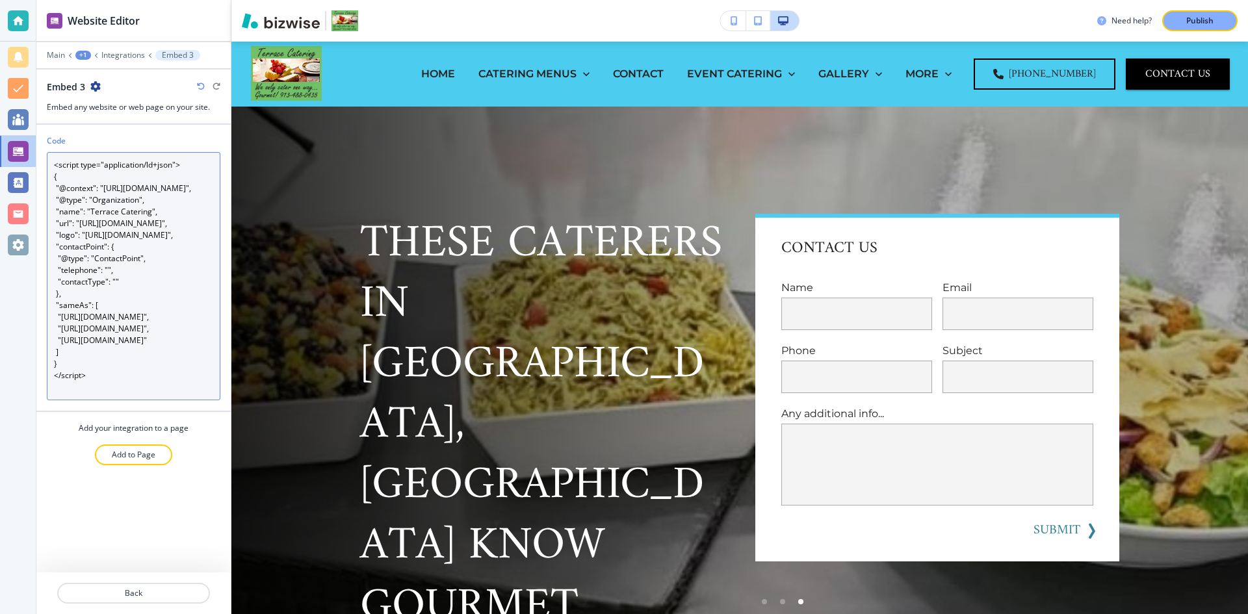
click at [99, 387] on textarea "<script type="application/ld+json"> { "@context": "[URL][DOMAIN_NAME]", "@type"…" at bounding box center [134, 276] width 174 height 248
paste textarea "<meta name="geo.region" content="US-KS" /> <meta name="geo.placename" content="…"
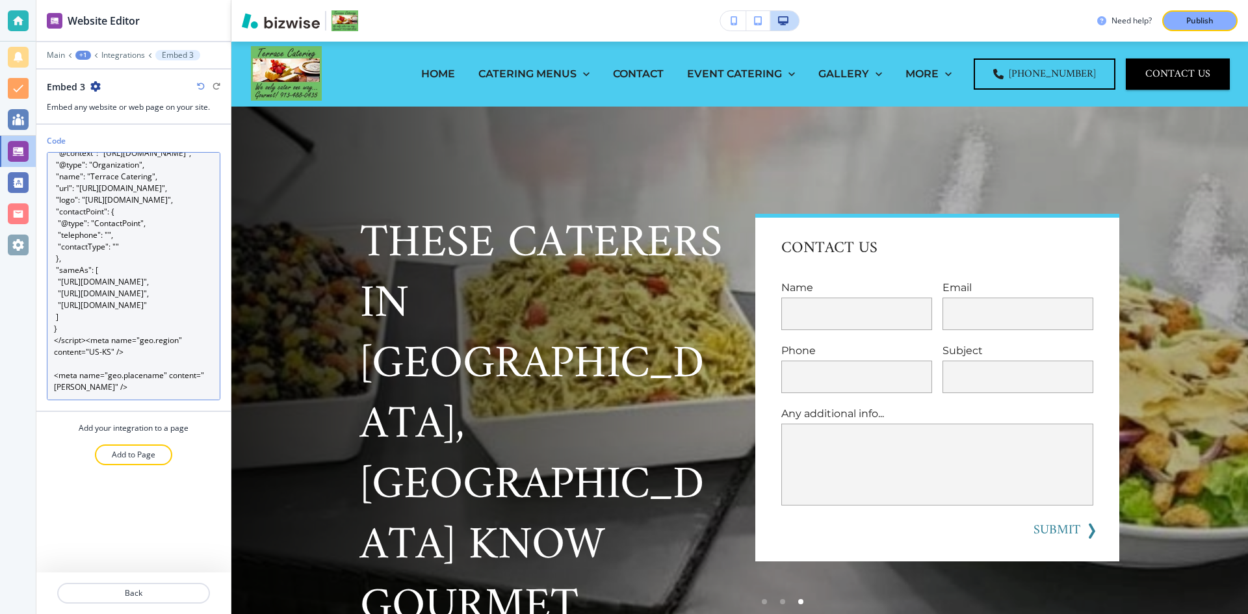
scroll to position [145, 0]
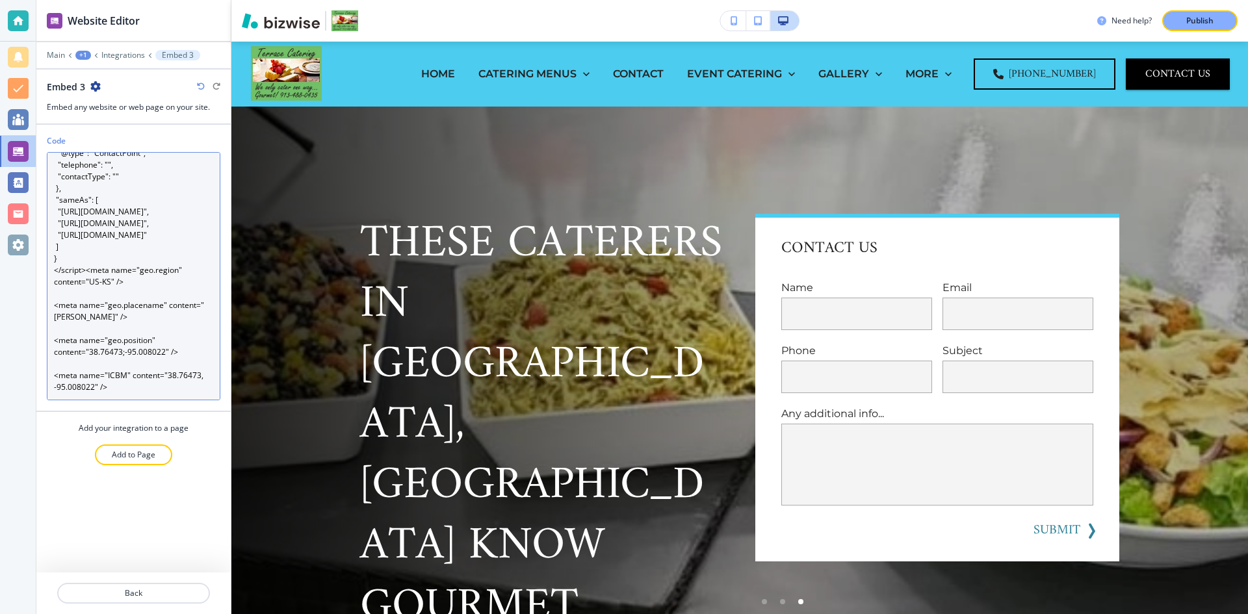
click at [86, 277] on textarea "<script type="application/ld+json"> { "@context": "[URL][DOMAIN_NAME]", "@type"…" at bounding box center [134, 276] width 174 height 248
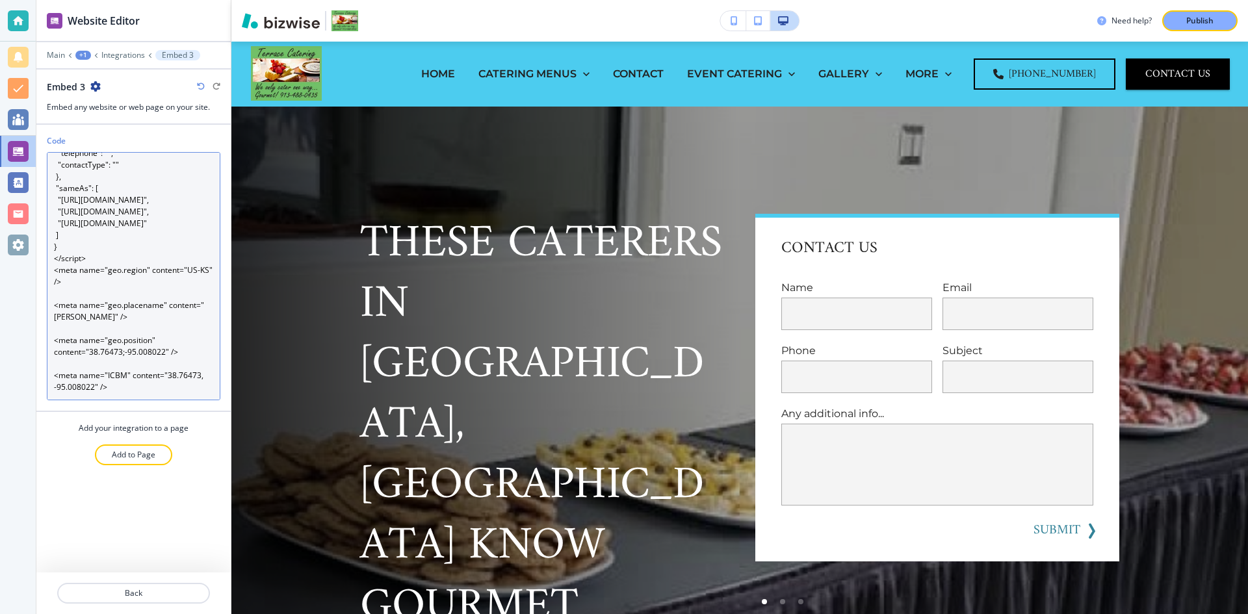
click at [71, 315] on textarea "<script type="application/ld+json"> { "@context": "[URL][DOMAIN_NAME]", "@type"…" at bounding box center [134, 276] width 174 height 248
click at [66, 335] on textarea "<script type="application/ld+json"> { "@context": "[URL][DOMAIN_NAME]", "@type"…" at bounding box center [134, 276] width 174 height 248
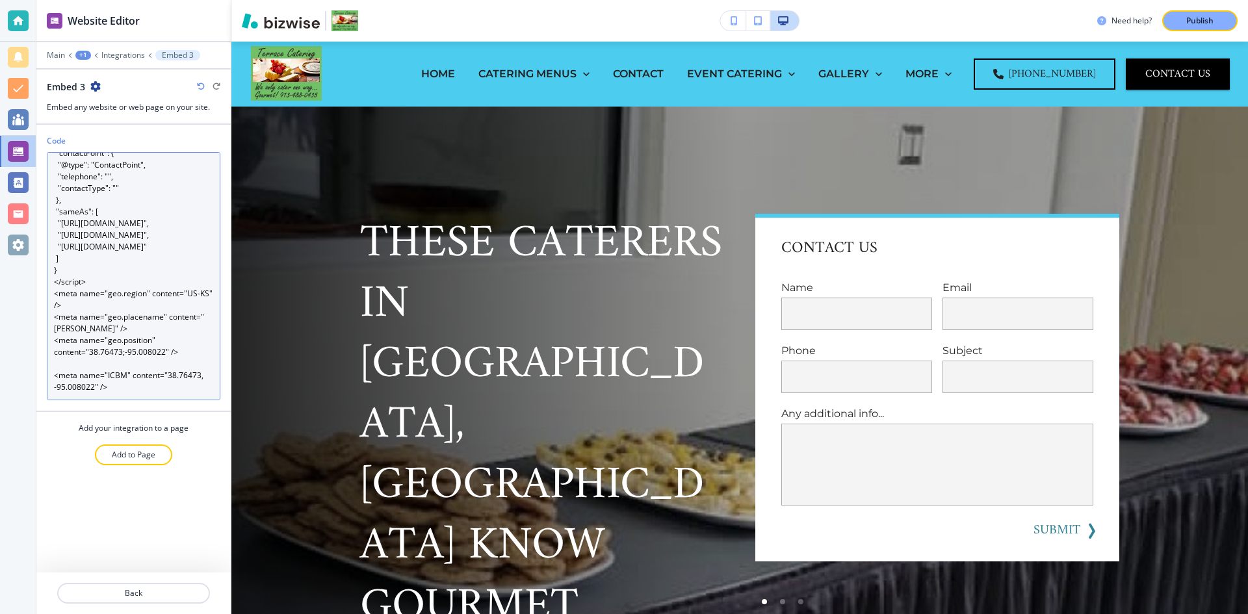
scroll to position [140, 0]
click at [64, 354] on textarea "<script type="application/ld+json"> { "@context": "[URL][DOMAIN_NAME]", "@type"…" at bounding box center [134, 276] width 174 height 248
click at [64, 361] on textarea "<script type="application/ld+json"> { "@context": "[URL][DOMAIN_NAME]", "@type"…" at bounding box center [134, 276] width 174 height 248
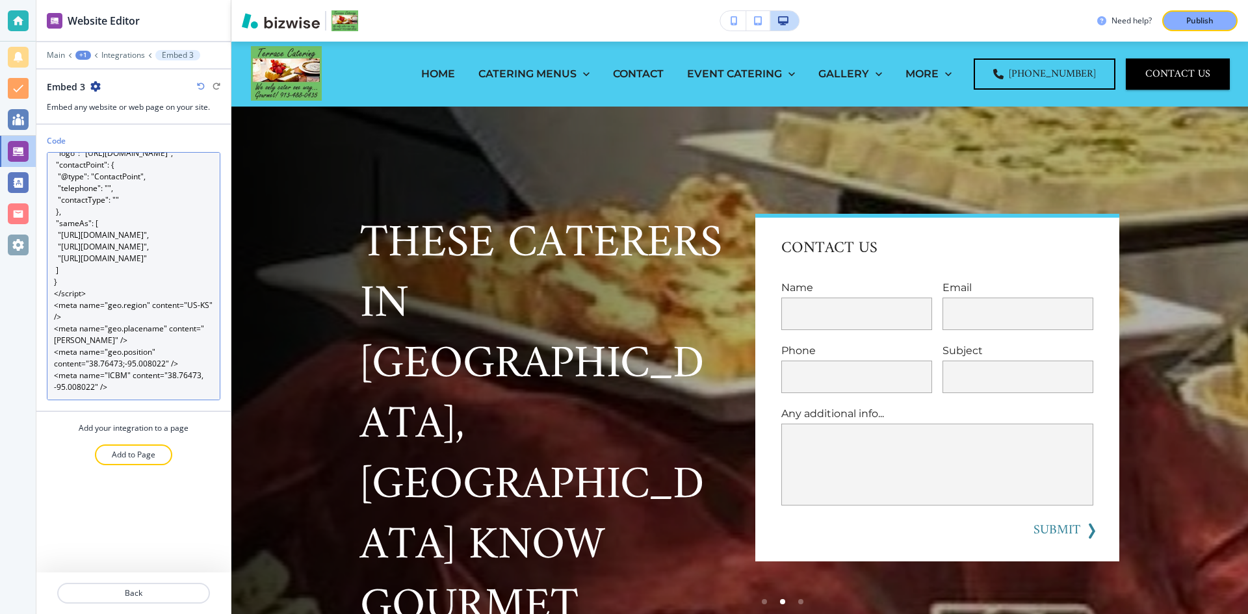
scroll to position [129, 0]
type textarea "<script type="application/ld+json"> { "@context": "[URL][DOMAIN_NAME]", "@type"…"
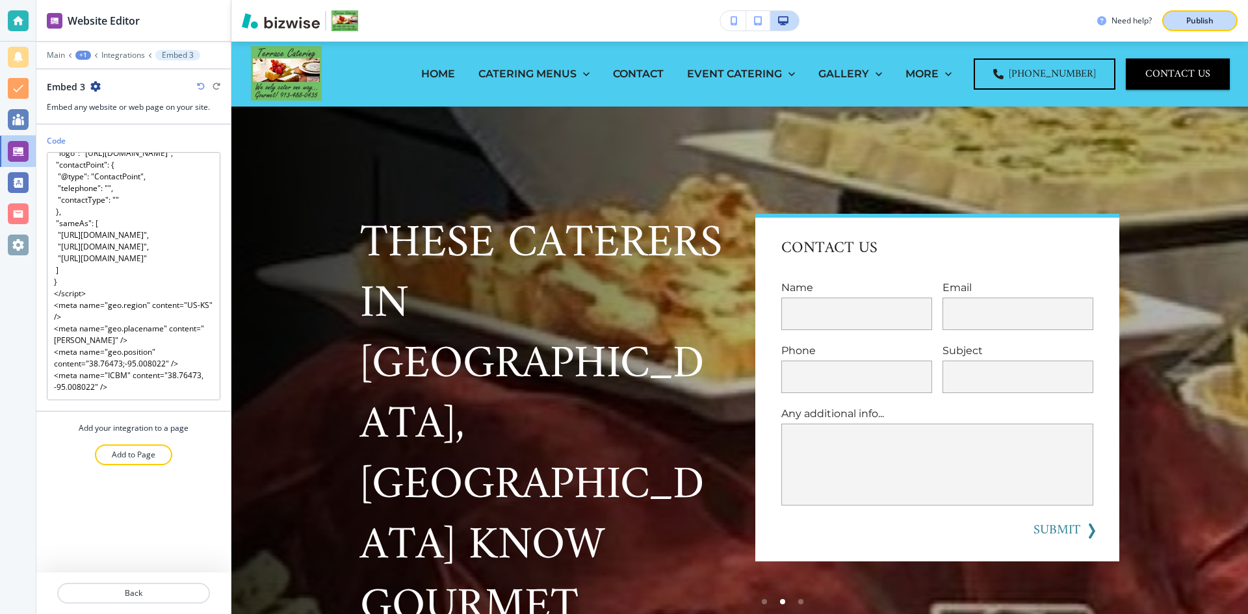
click at [1202, 18] on p "Publish" at bounding box center [1199, 21] width 27 height 12
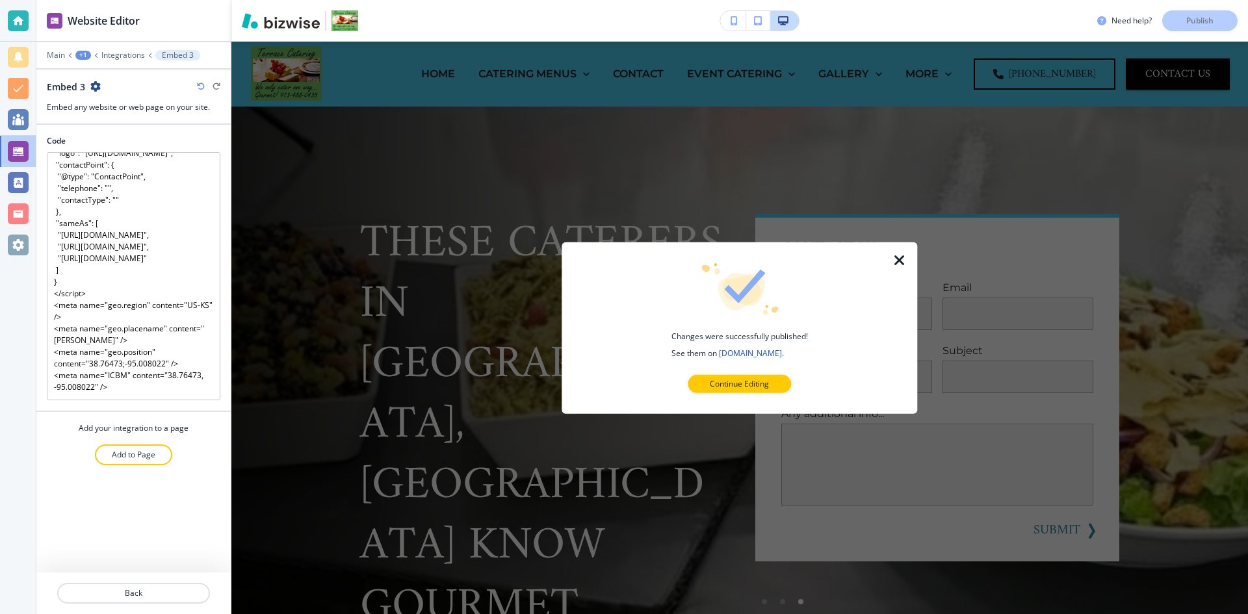
click at [901, 260] on icon "button" at bounding box center [900, 260] width 16 height 16
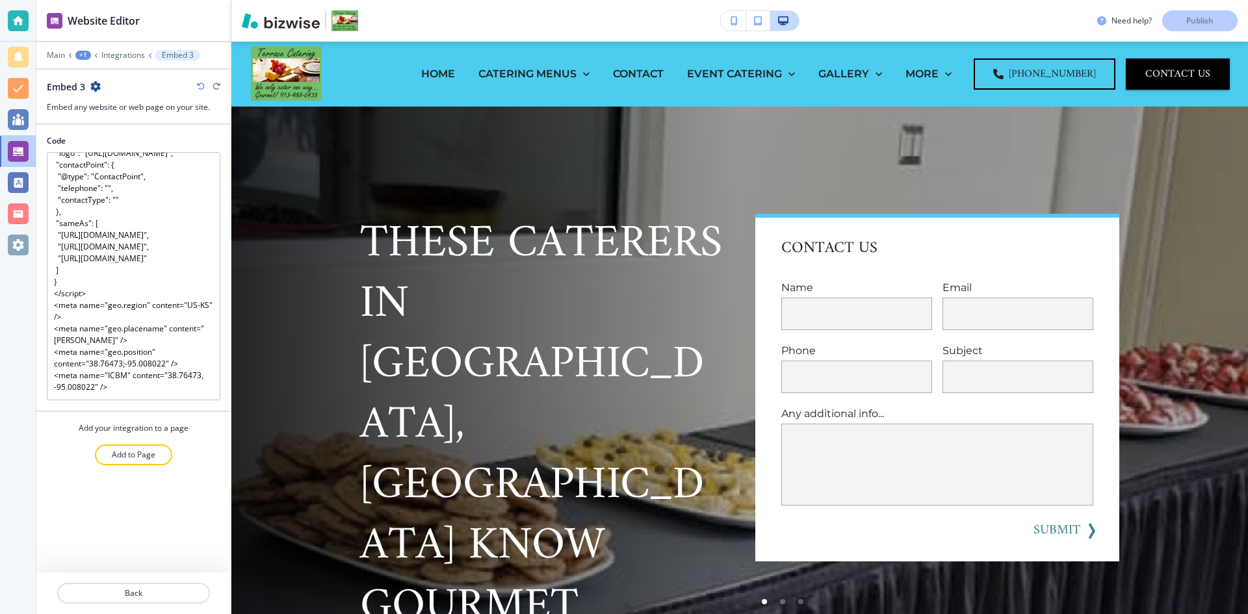
click at [94, 86] on icon "button" at bounding box center [95, 86] width 10 height 10
click at [127, 84] on div "Embed 3" at bounding box center [134, 87] width 174 height 14
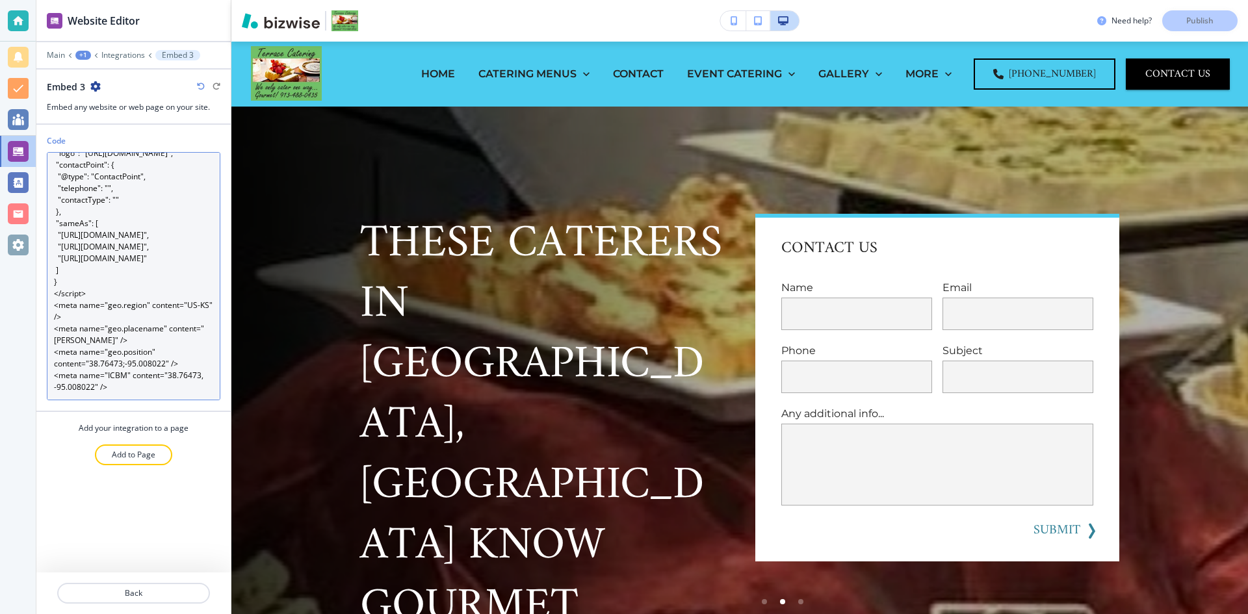
click at [184, 375] on textarea "<script type="application/ld+json"> { "@context": "[URL][DOMAIN_NAME]", "@type"…" at bounding box center [134, 276] width 174 height 248
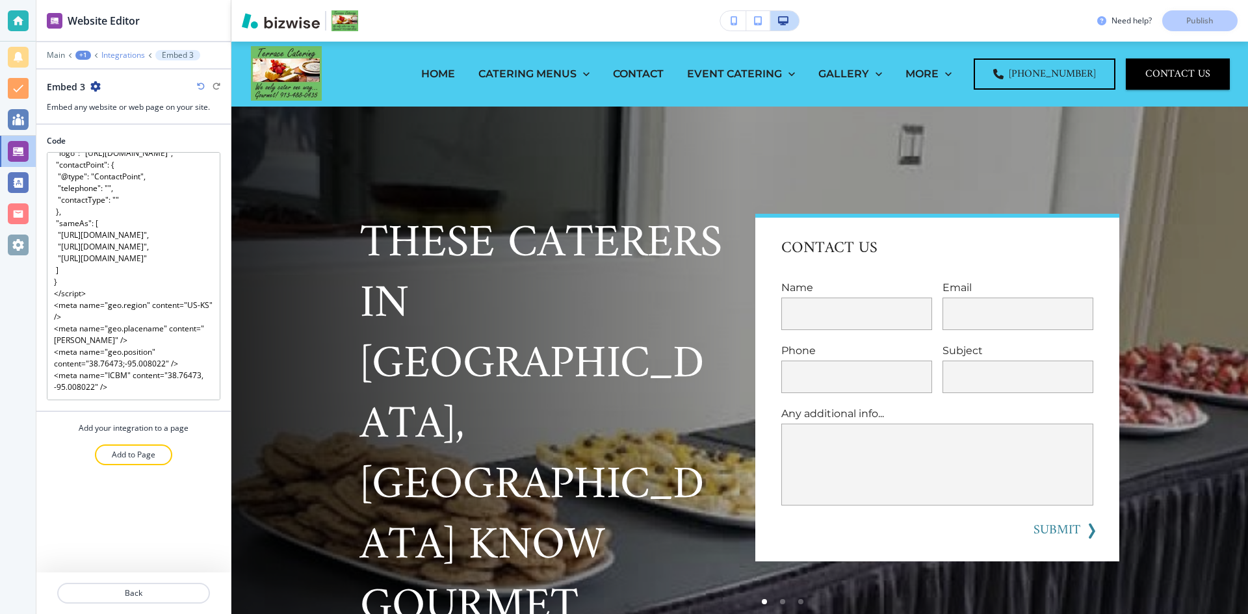
click at [114, 53] on p "Integrations" at bounding box center [123, 55] width 44 height 9
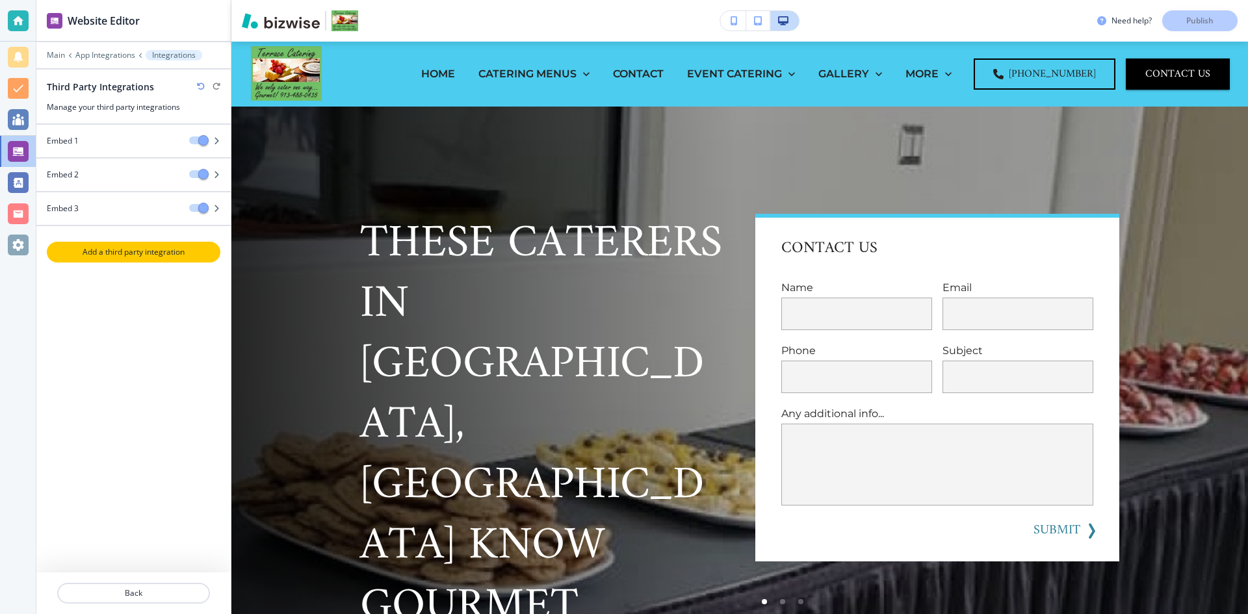
click at [134, 250] on p "Add a third party integration" at bounding box center [133, 252] width 171 height 12
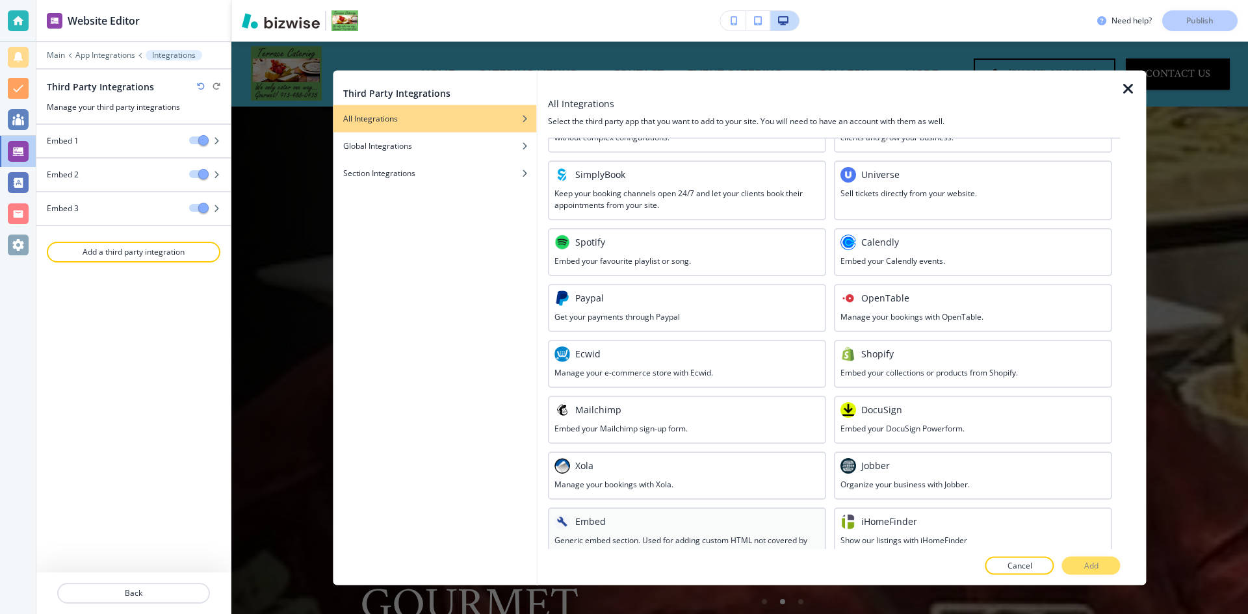
scroll to position [493, 0]
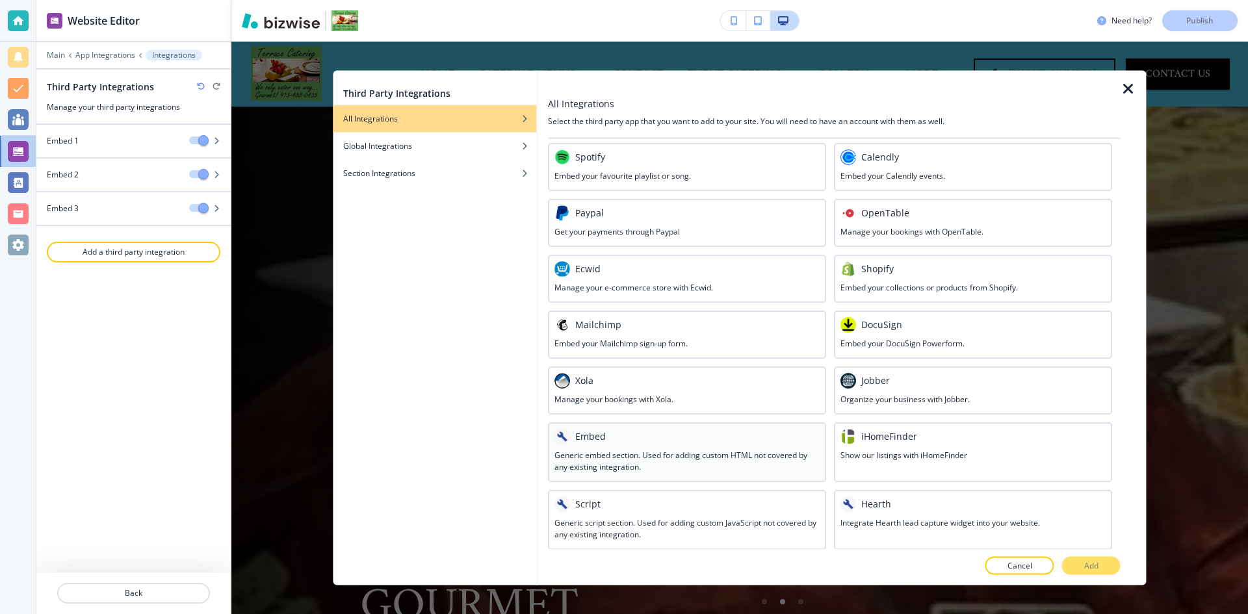
click at [640, 452] on h3 "Generic embed section. Used for adding custom HTML not covered by any existing …" at bounding box center [686, 460] width 265 height 23
click at [641, 517] on h3 "Generic script section. Used for adding custom JavaScript not covered by any ex…" at bounding box center [686, 528] width 265 height 23
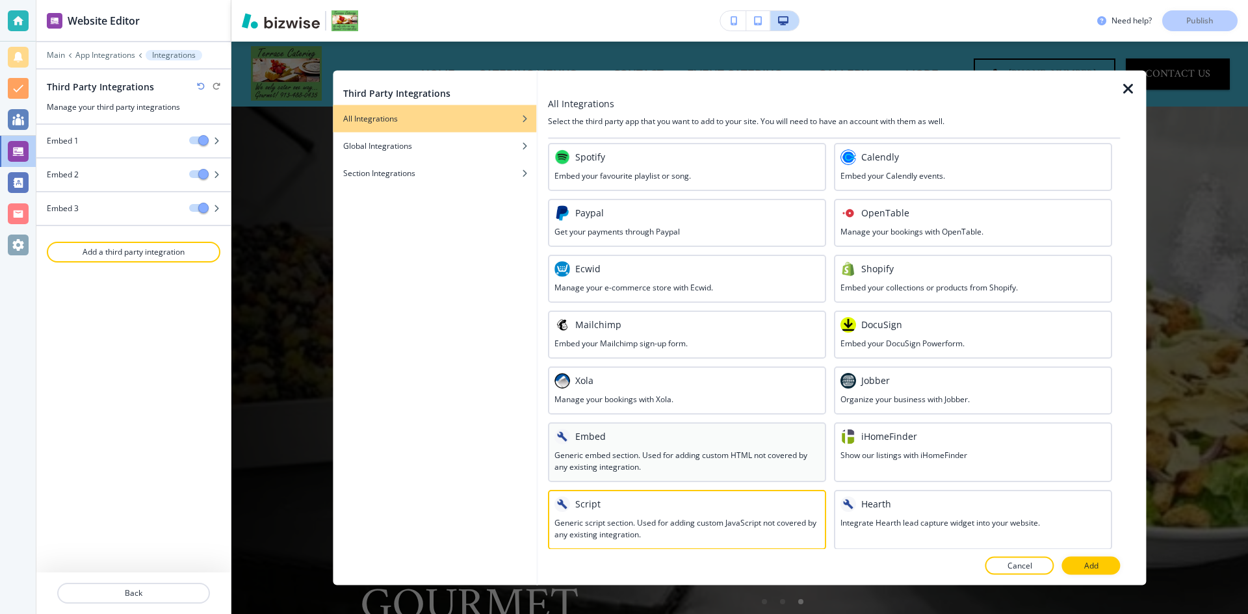
click at [628, 460] on h3 "Generic embed section. Used for adding custom HTML not covered by any existing …" at bounding box center [686, 460] width 265 height 23
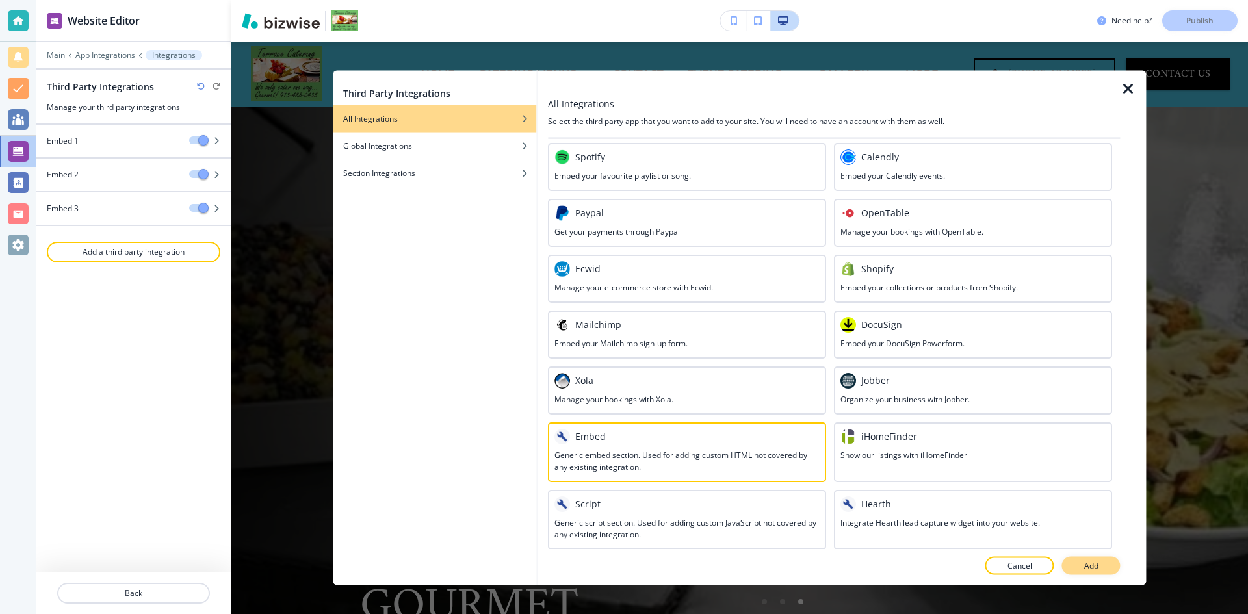
click at [1091, 565] on p "Add" at bounding box center [1091, 566] width 14 height 12
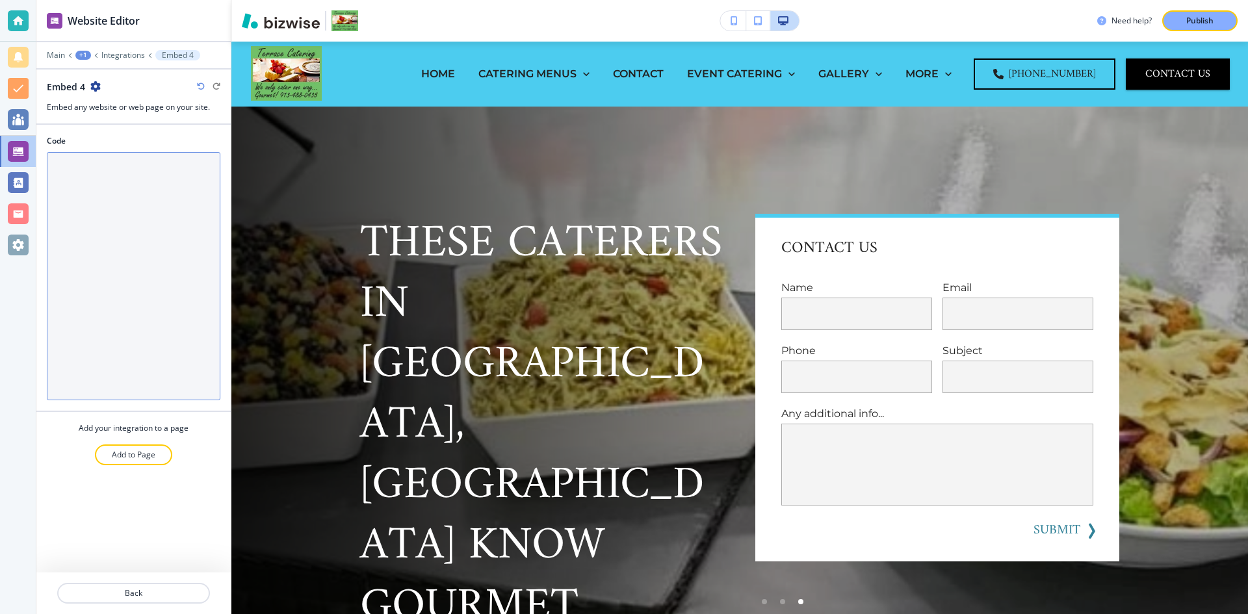
click at [99, 172] on textarea "Code" at bounding box center [134, 276] width 174 height 248
paste textarea "<!-- Google tag (gtag.js) --> <script async src="[URL][DOMAIN_NAME]"></script> …"
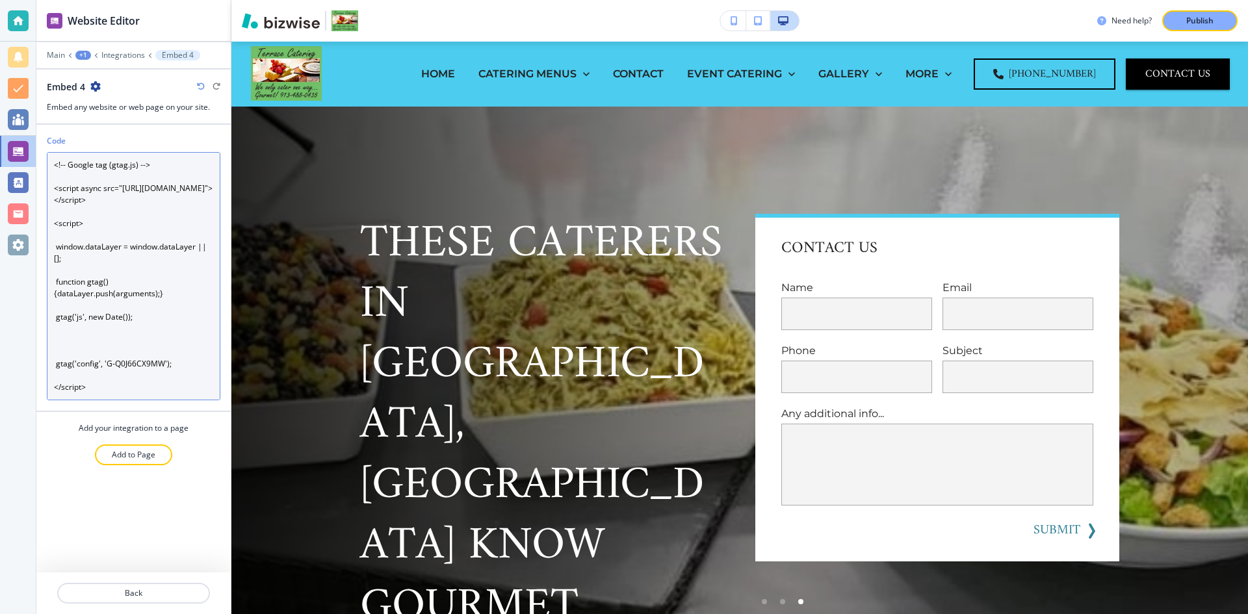
scroll to position [75, 0]
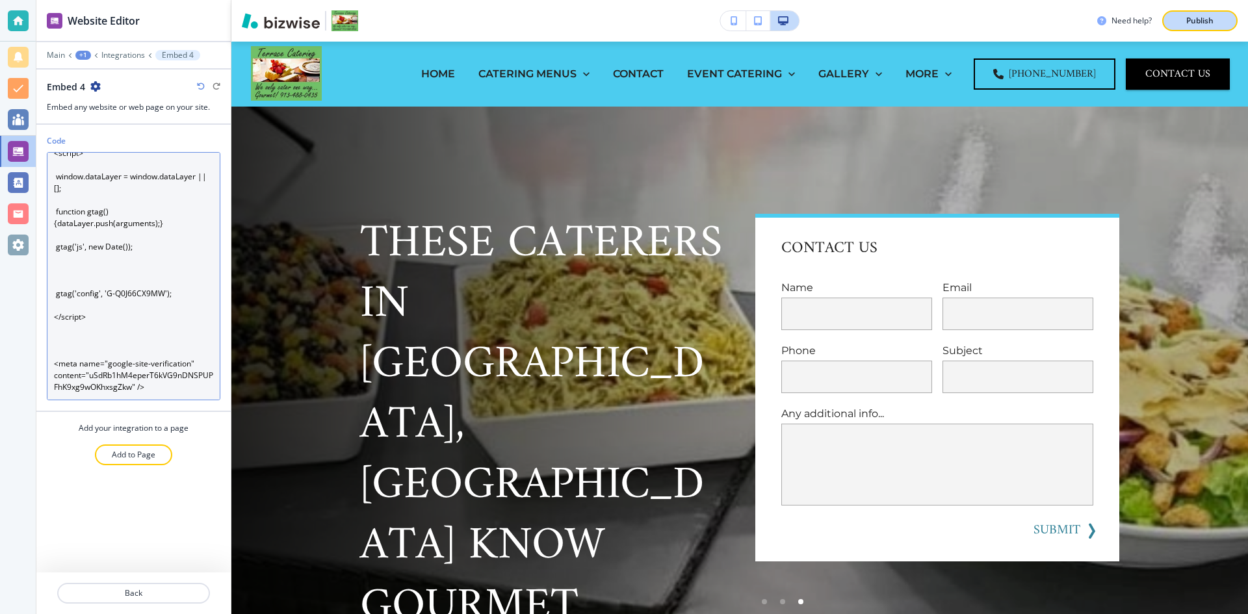
type textarea "<!-- Google tag (gtag.js) --> <script async src="[URL][DOMAIN_NAME]"></script> …"
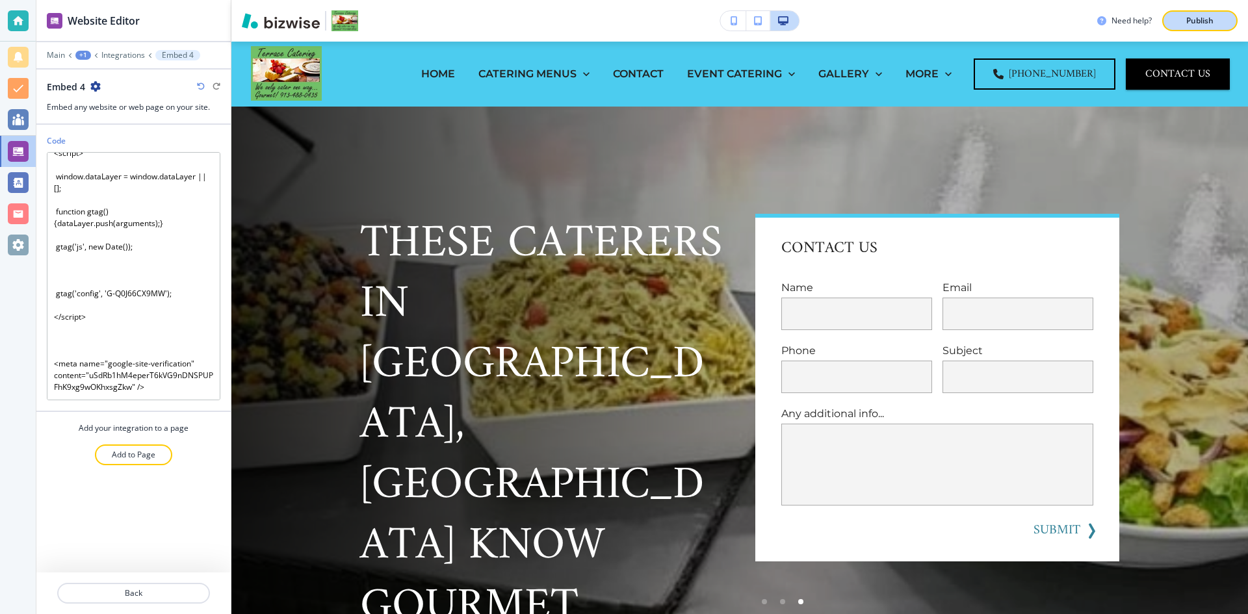
click at [1191, 21] on p "Publish" at bounding box center [1199, 21] width 27 height 12
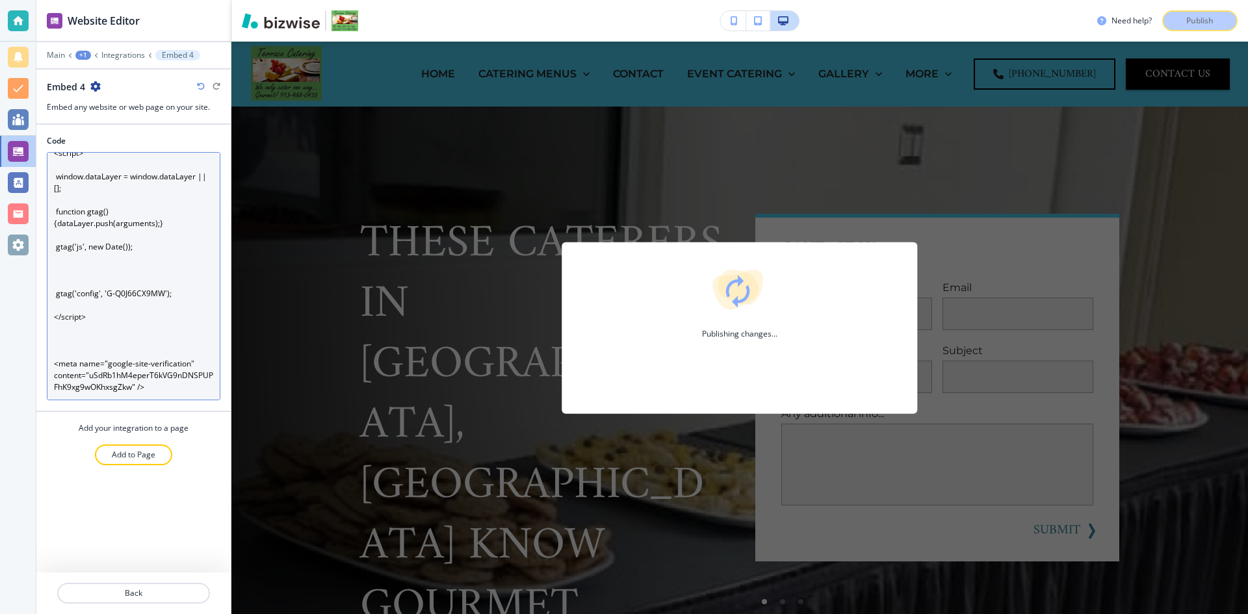
click at [138, 300] on textarea "<!-- Google tag (gtag.js) --> <script async src="[URL][DOMAIN_NAME]"></script> …" at bounding box center [134, 276] width 174 height 248
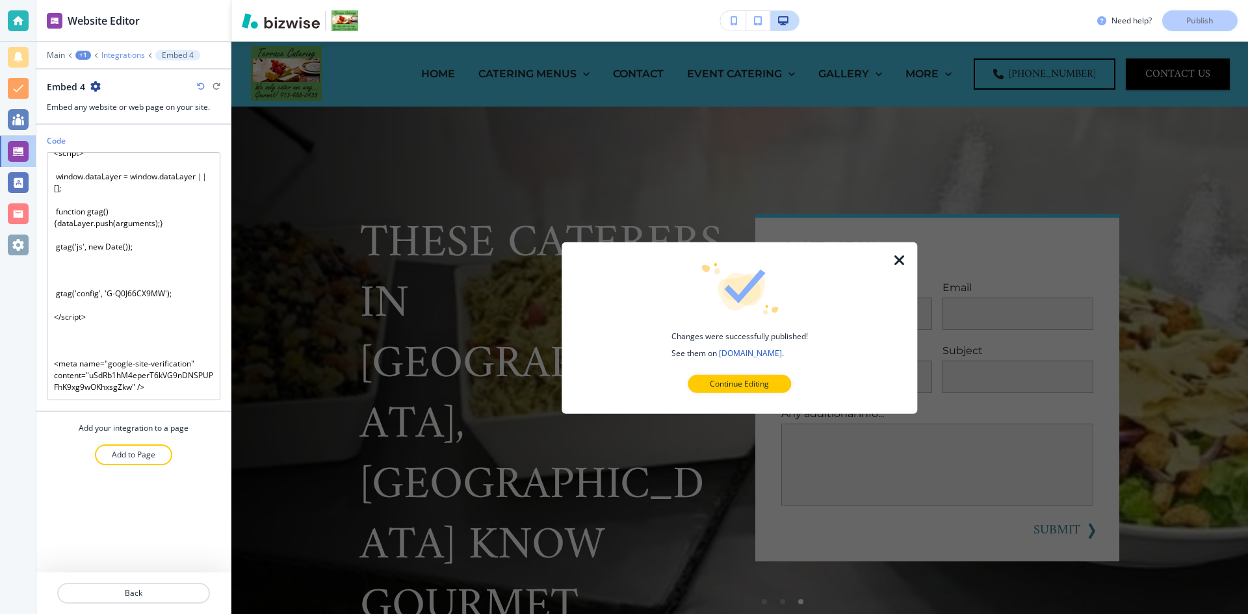
click at [122, 51] on p "Integrations" at bounding box center [123, 55] width 44 height 9
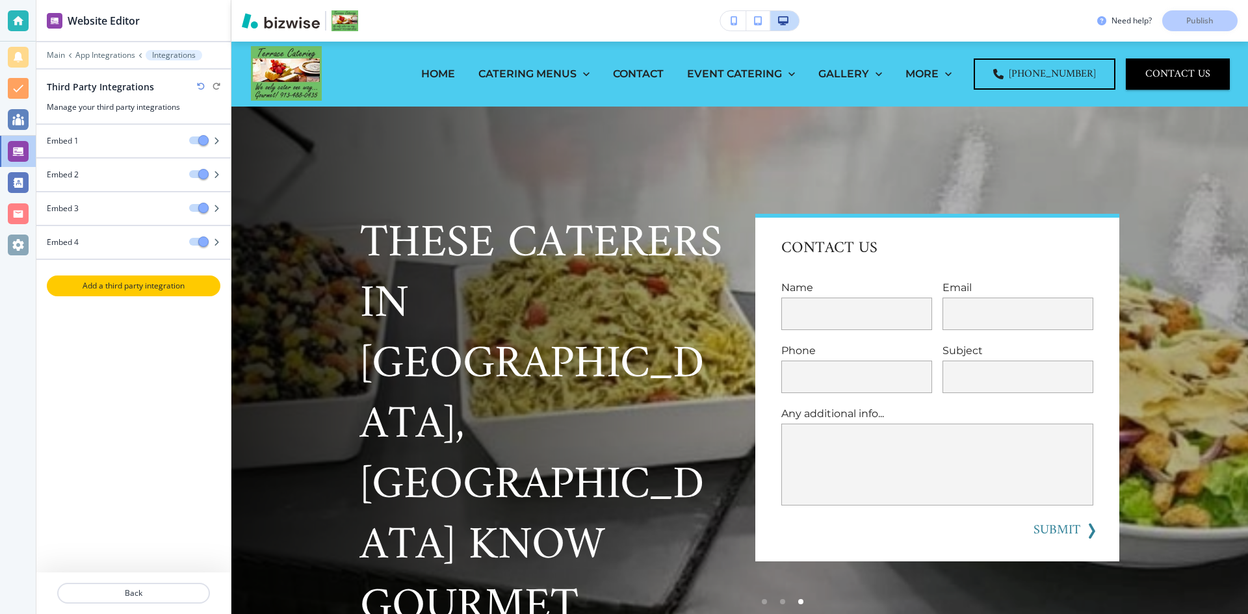
click at [133, 288] on p "Add a third party integration" at bounding box center [133, 286] width 171 height 12
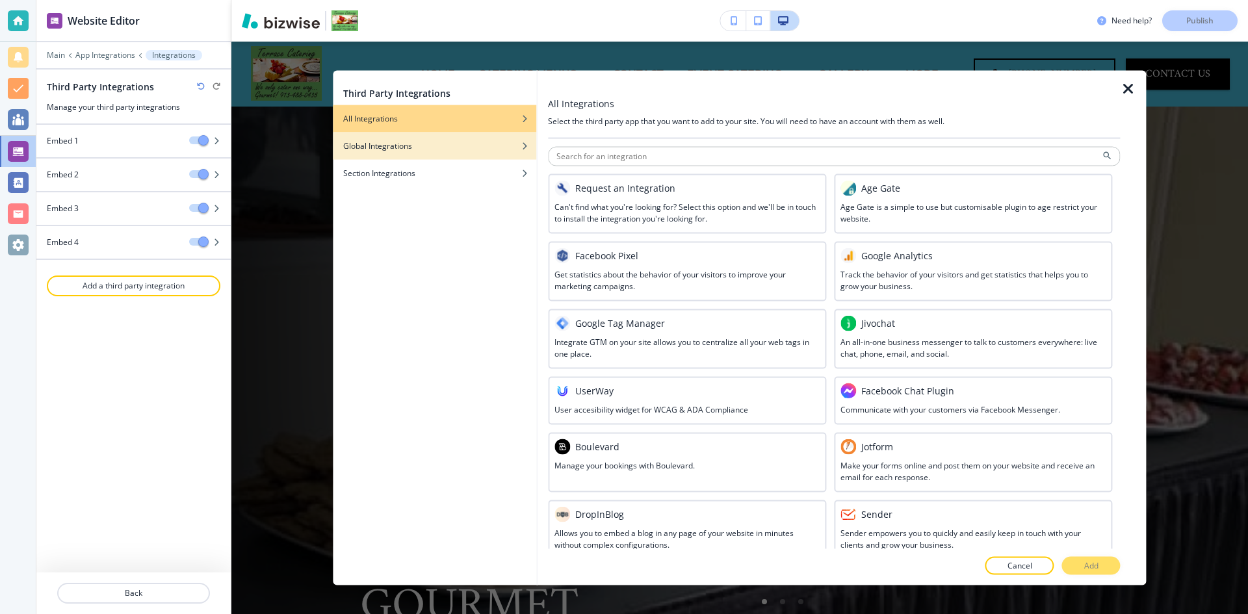
click at [449, 153] on div "button" at bounding box center [434, 155] width 203 height 8
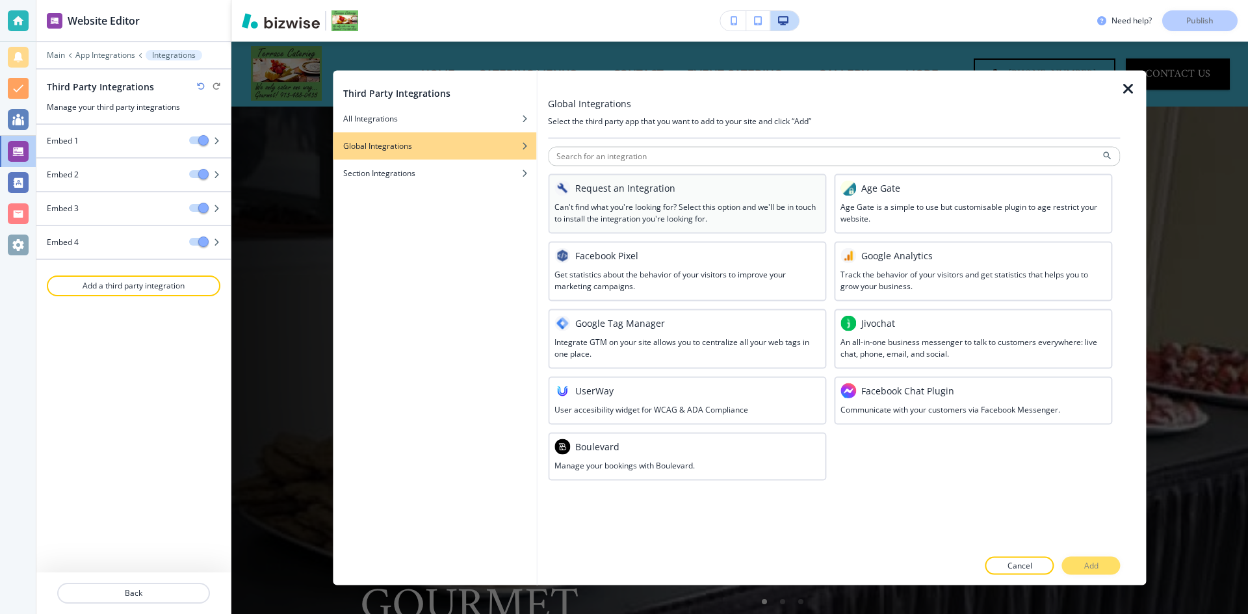
click at [662, 205] on h3 "Can't find what you're looking for? Select this option and we'll be in touch to…" at bounding box center [686, 212] width 265 height 23
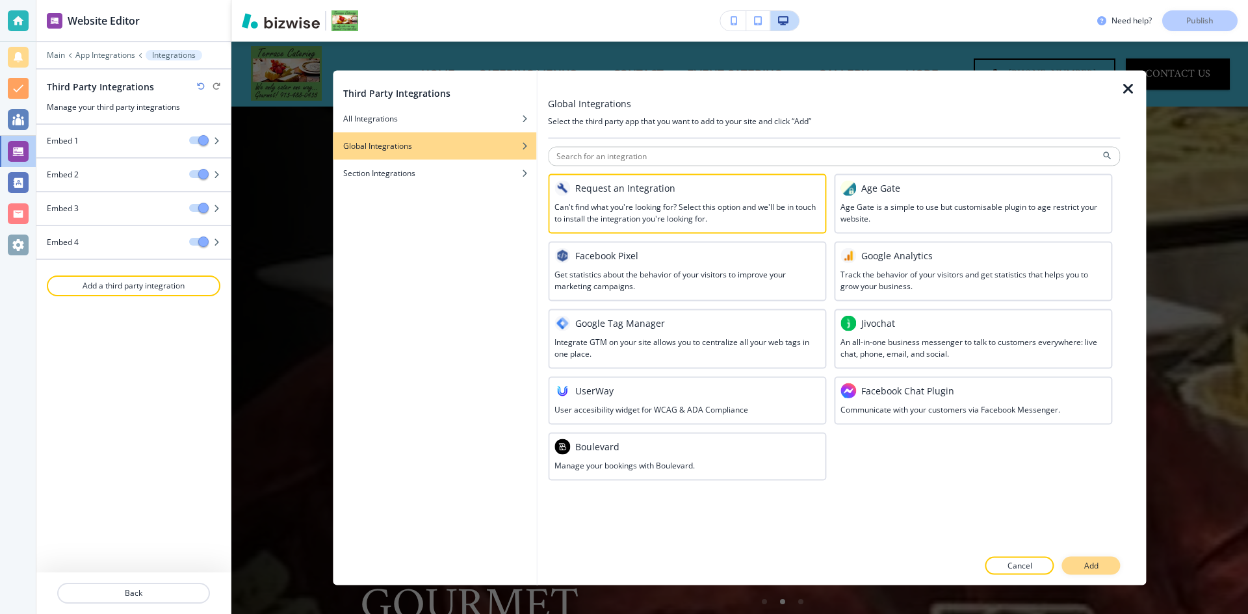
click at [1085, 566] on p "Add" at bounding box center [1091, 566] width 14 height 12
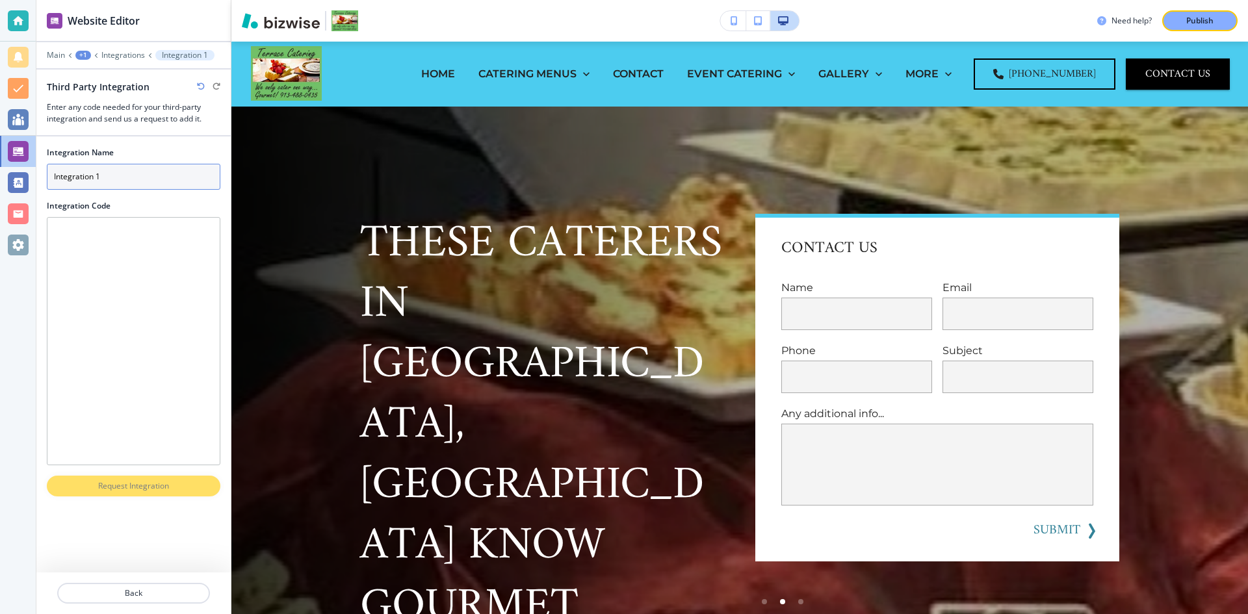
click at [138, 177] on input "Integration 1" at bounding box center [134, 177] width 174 height 26
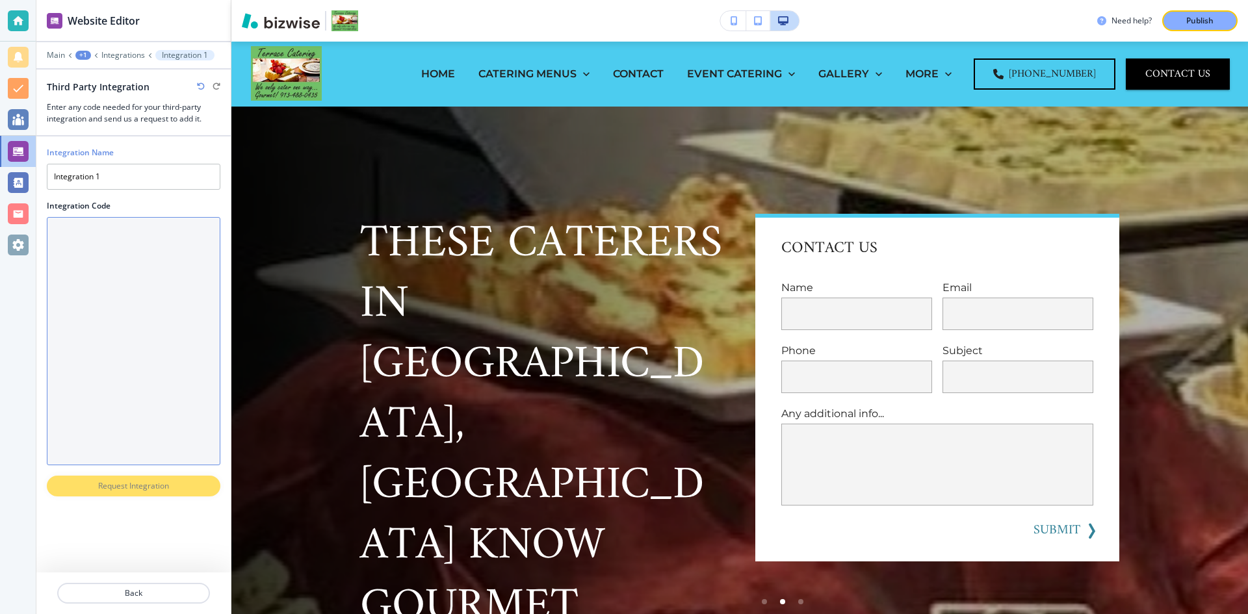
click at [140, 242] on Code "Integration Code" at bounding box center [134, 341] width 174 height 248
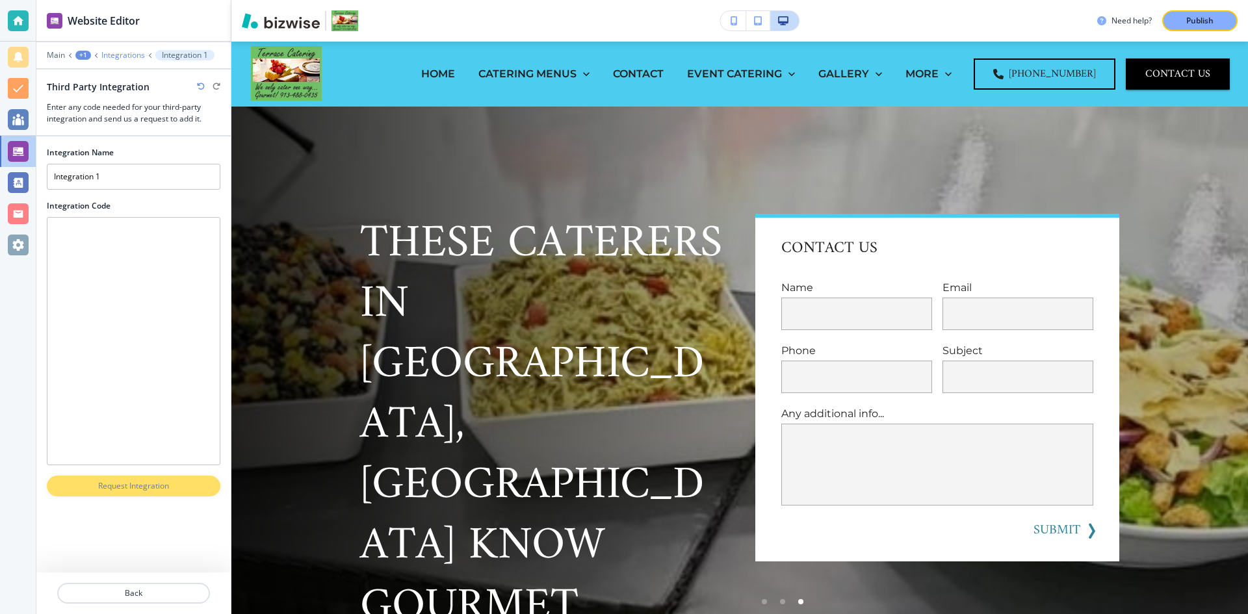
click at [122, 56] on p "Integrations" at bounding box center [123, 55] width 44 height 9
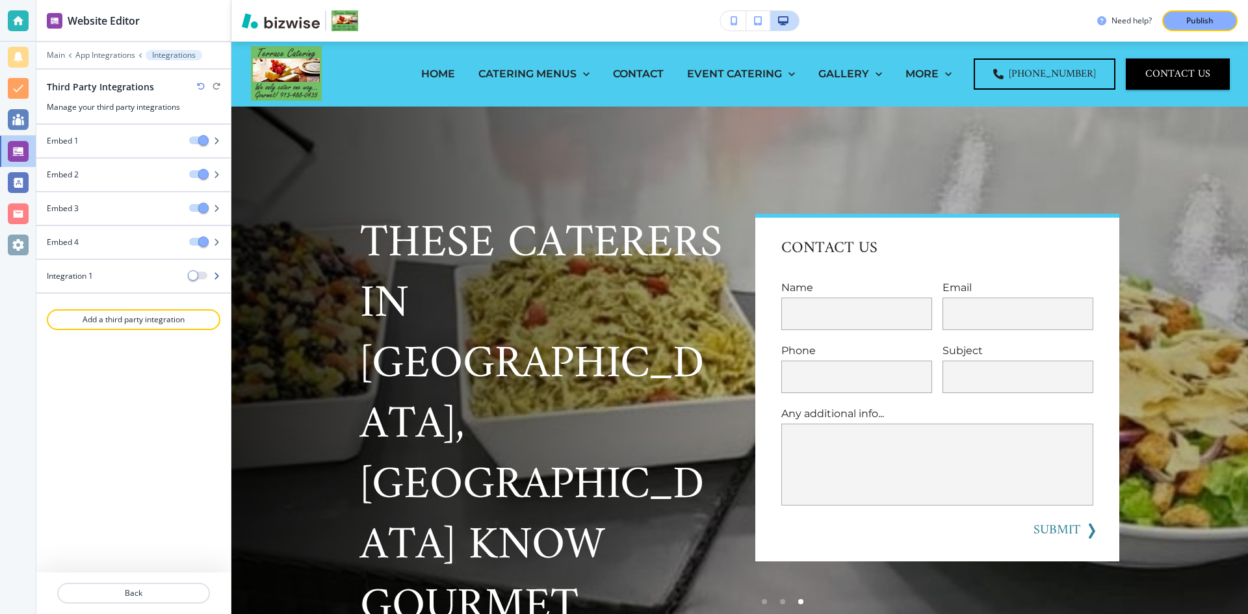
click at [214, 275] on icon "button" at bounding box center [217, 276] width 8 height 8
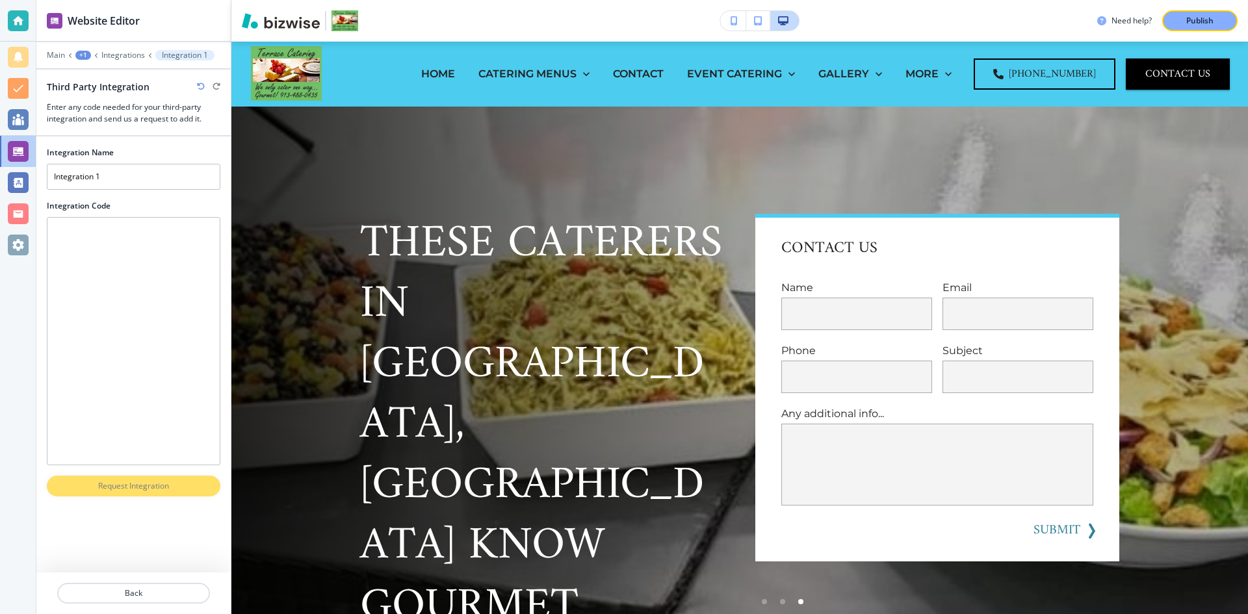
click at [129, 60] on div "Main +1 Integrations Integration 1" at bounding box center [134, 55] width 174 height 10
click at [131, 58] on p "Integrations" at bounding box center [123, 55] width 44 height 9
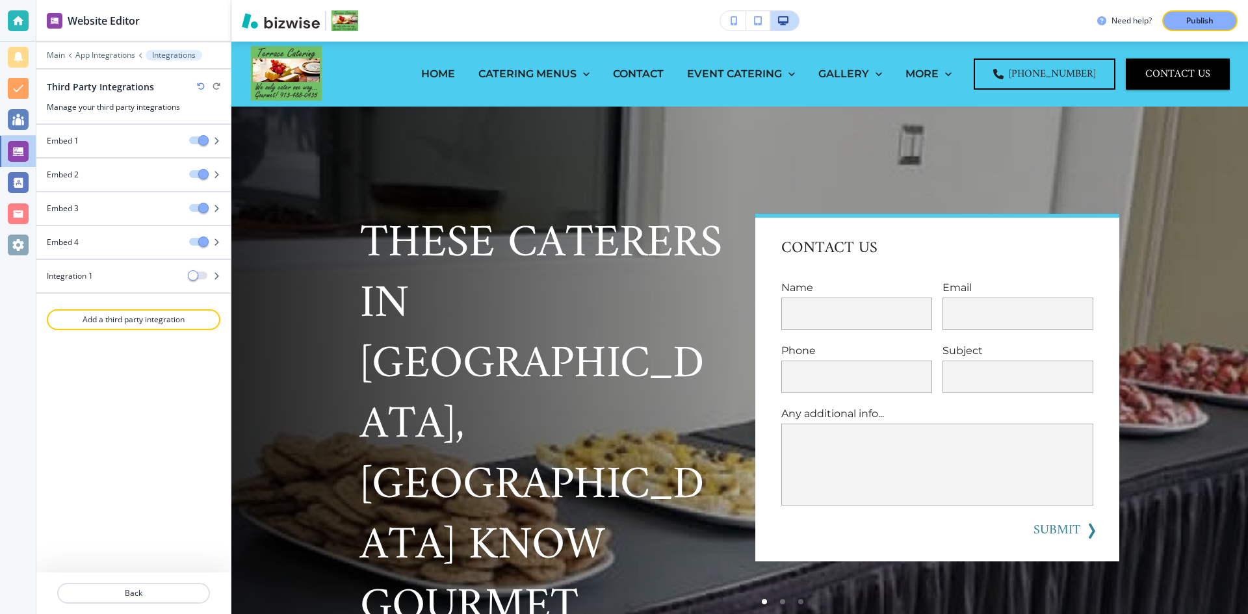
click at [200, 85] on icon "button" at bounding box center [201, 87] width 8 height 8
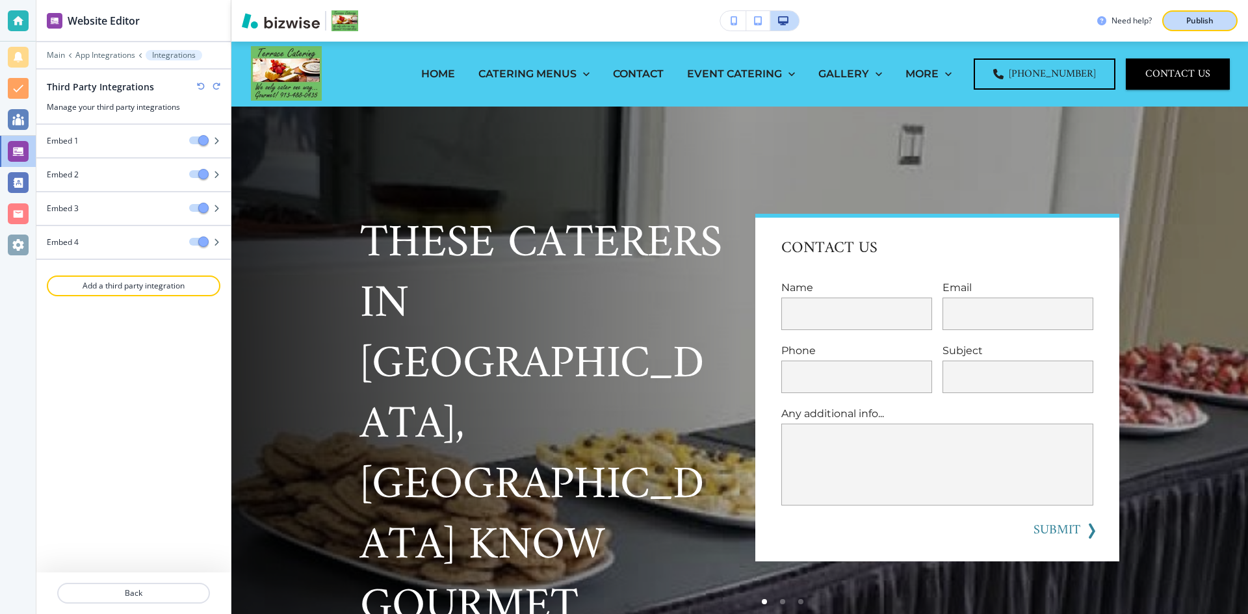
click at [1195, 21] on p "Publish" at bounding box center [1199, 21] width 27 height 12
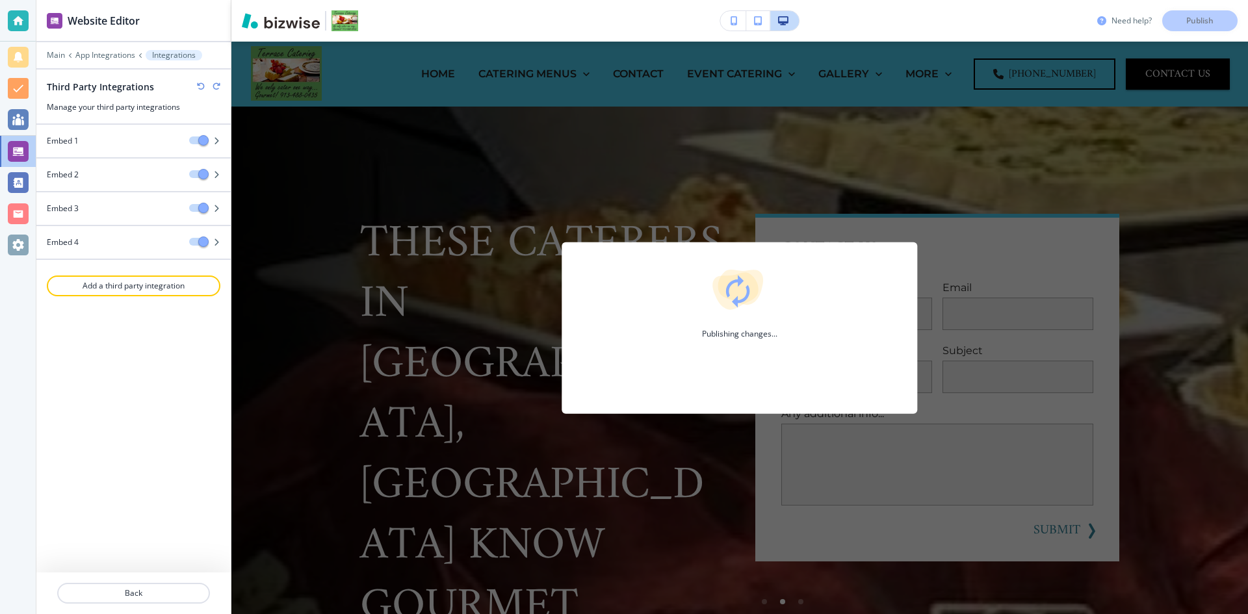
click at [1111, 21] on h3 "Need help?" at bounding box center [1131, 21] width 40 height 12
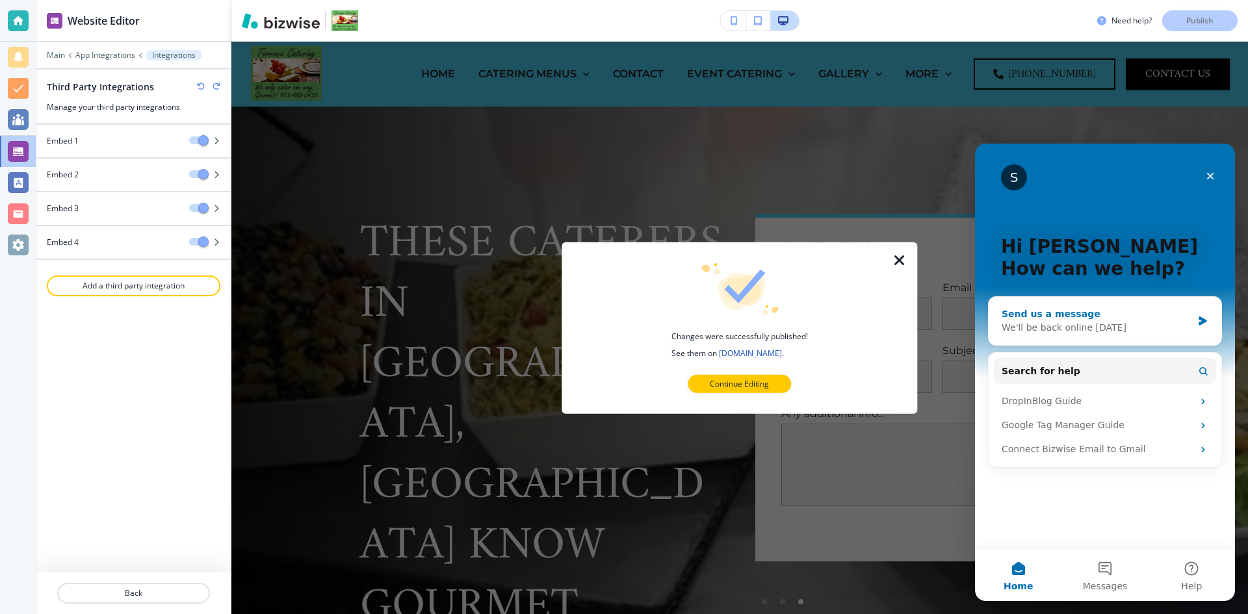
scroll to position [0, 0]
click at [1077, 320] on div "Send us a message" at bounding box center [1097, 314] width 190 height 14
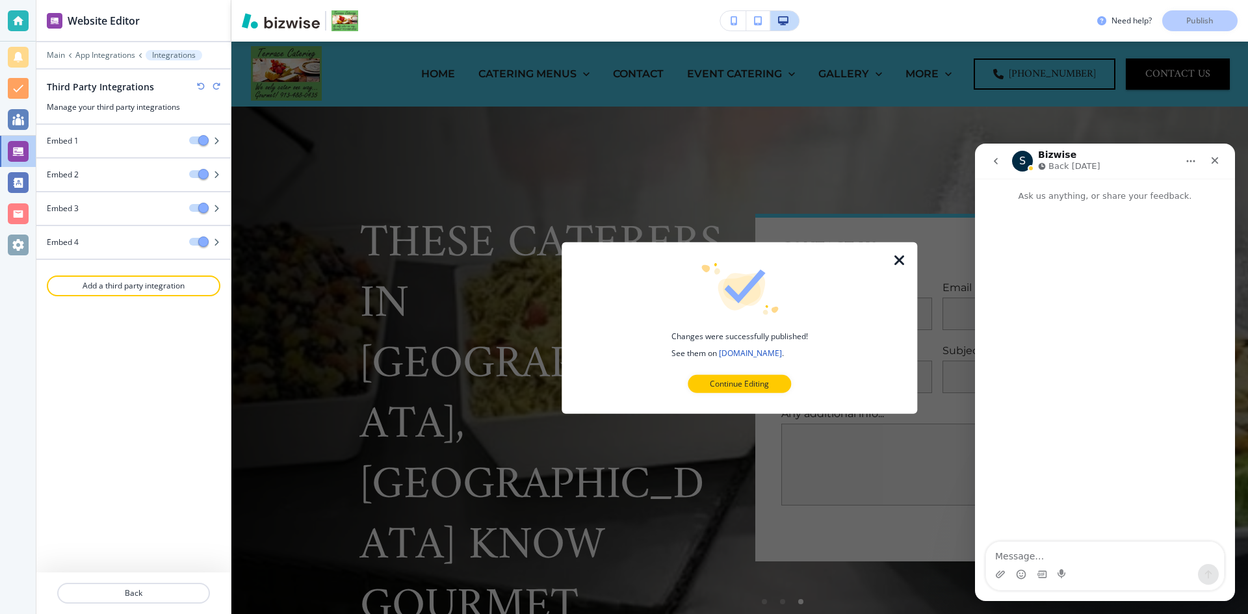
click at [1091, 560] on textarea "Message…" at bounding box center [1105, 553] width 238 height 22
type textarea "Hi"
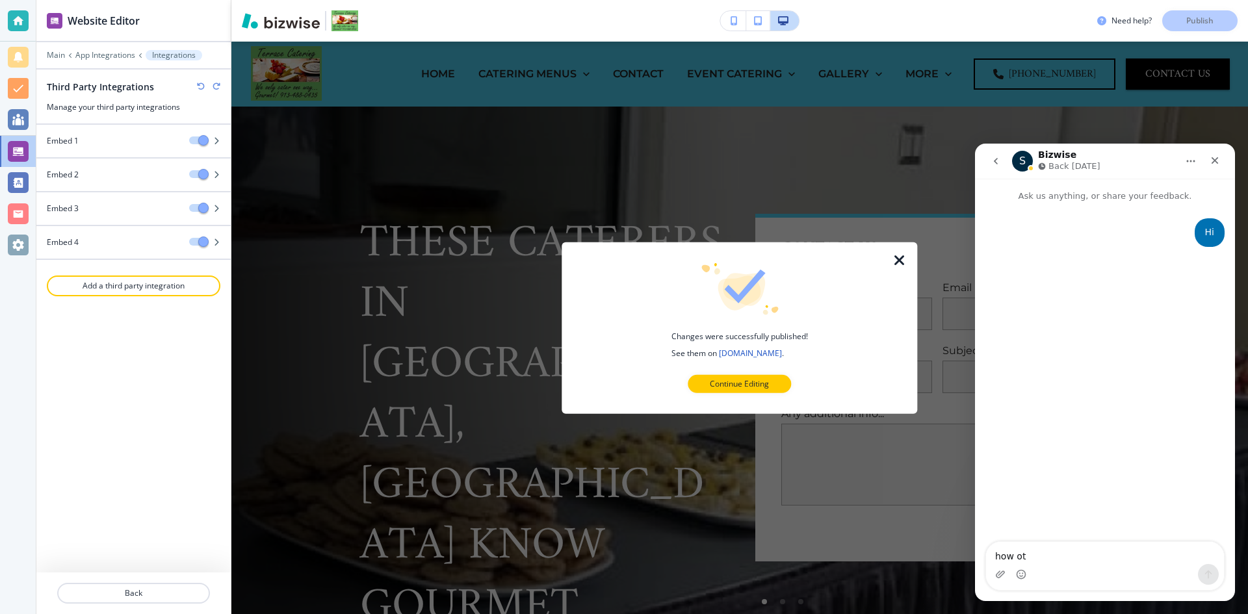
type textarea "how o"
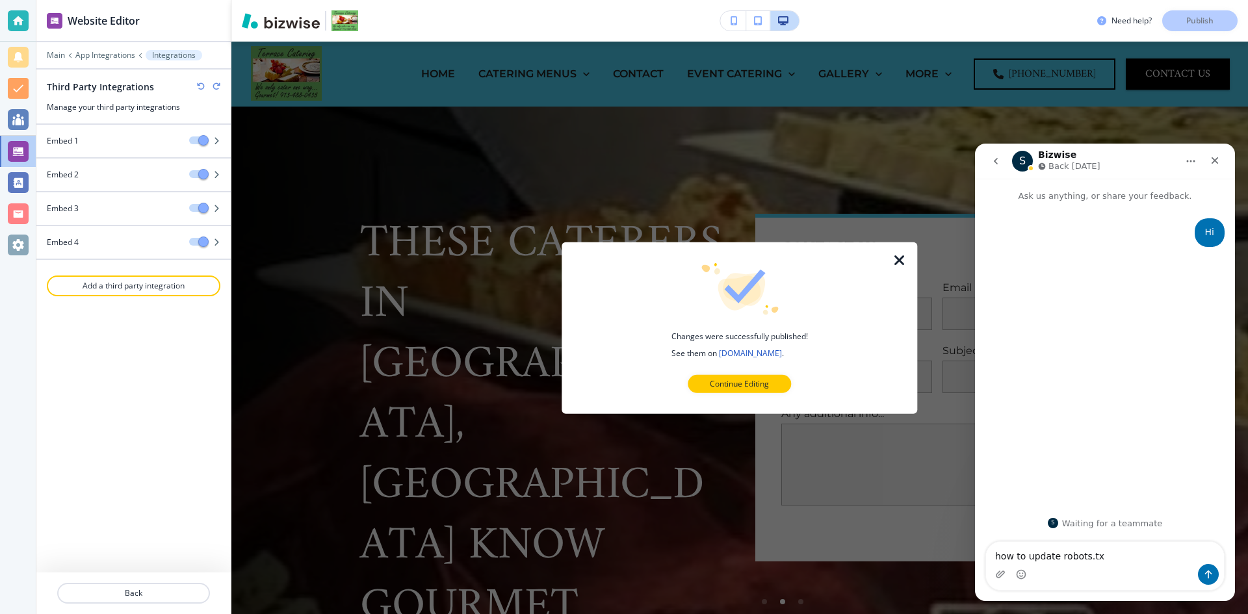
type textarea "how to update robots.txt"
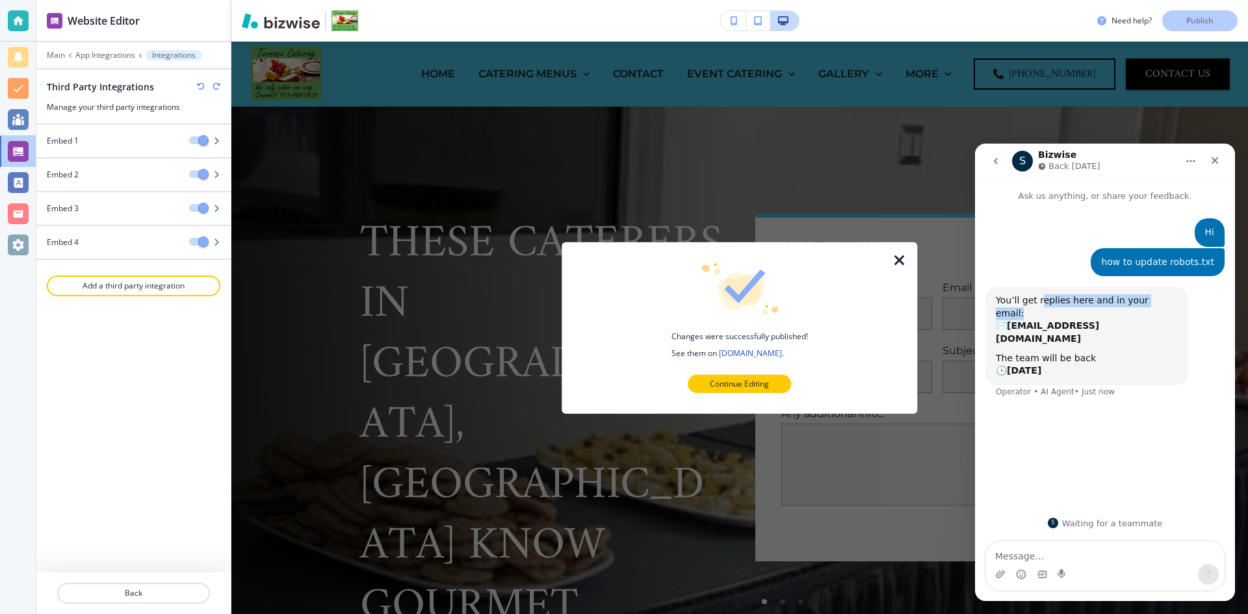
drag, startPoint x: 1041, startPoint y: 307, endPoint x: 1161, endPoint y: 305, distance: 120.9
click at [1161, 305] on div "You’ll get replies here and in your email: ✉️ [EMAIL_ADDRESS][DOMAIN_NAME] The …" at bounding box center [1086, 336] width 203 height 99
drag, startPoint x: 1007, startPoint y: 329, endPoint x: 1104, endPoint y: 330, distance: 97.5
click at [1104, 352] on div "The team will be back 🕒 [DATE]" at bounding box center [1087, 364] width 182 height 25
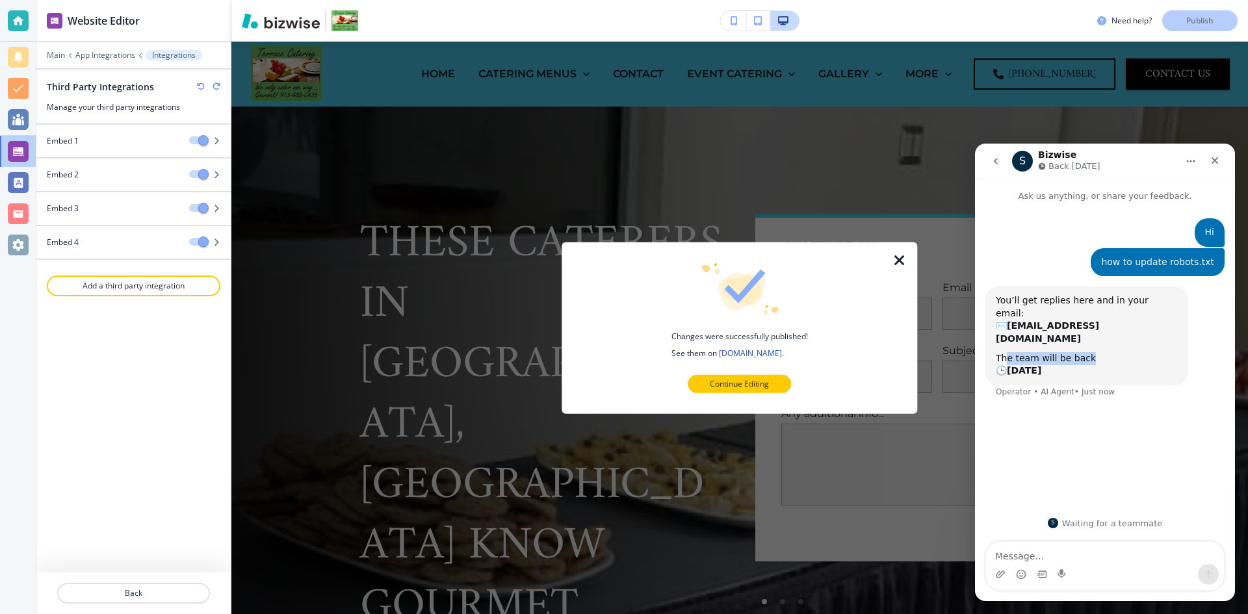
click at [1104, 352] on div "The team will be back 🕒 [DATE]" at bounding box center [1087, 364] width 182 height 25
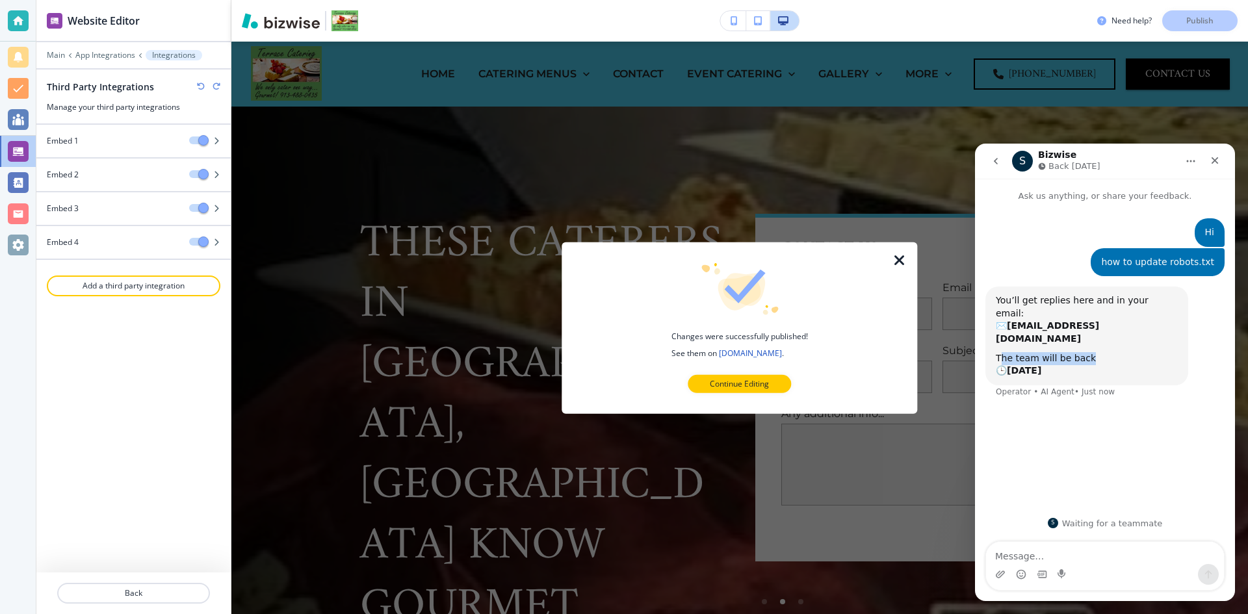
drag, startPoint x: 998, startPoint y: 335, endPoint x: 1102, endPoint y: 330, distance: 103.4
click at [1102, 352] on div "The team will be back 🕒 [DATE]" at bounding box center [1087, 364] width 182 height 25
click at [1091, 567] on div "Intercom messenger" at bounding box center [1105, 574] width 238 height 21
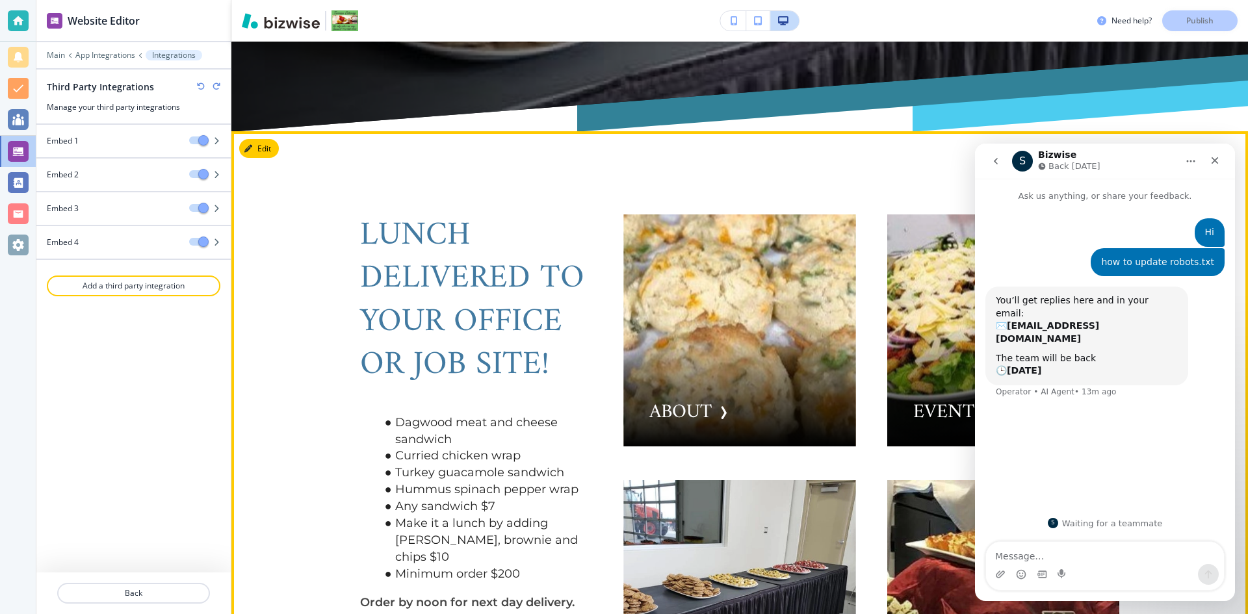
scroll to position [910, 0]
